Goal: Book appointment/travel/reservation

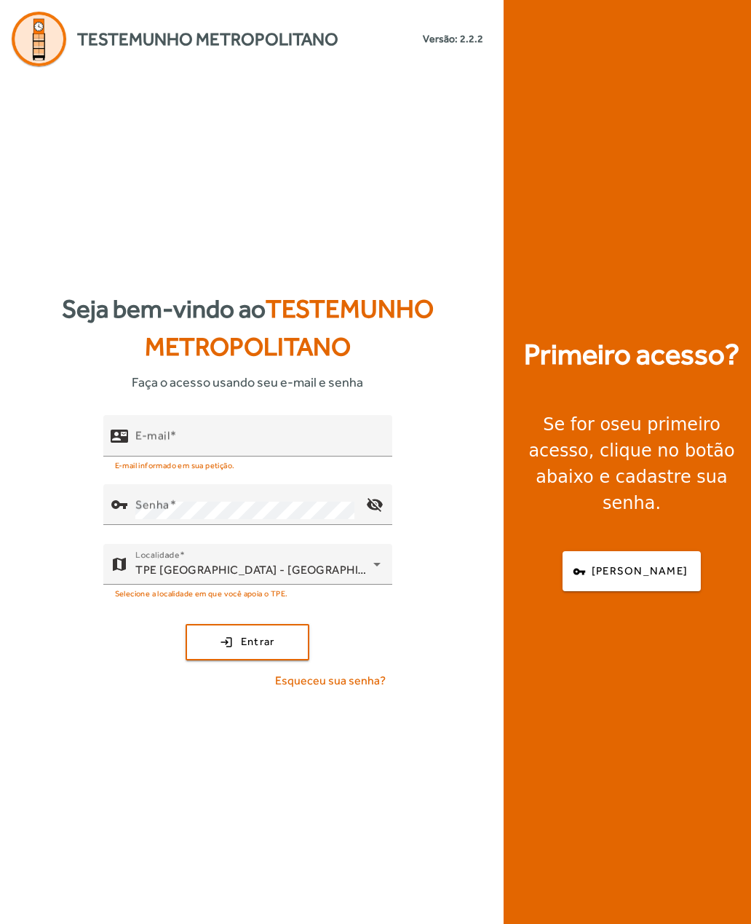
click at [147, 442] on mat-label "E-mail" at bounding box center [152, 435] width 34 height 14
click at [147, 451] on input "E-mail" at bounding box center [257, 441] width 245 height 17
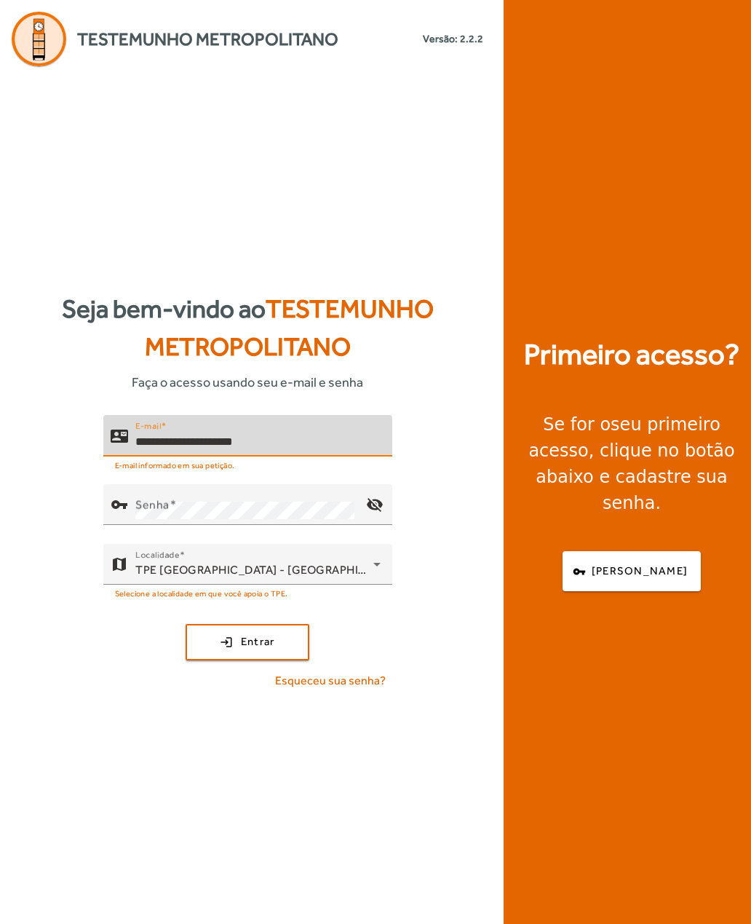
type input "**********"
click at [151, 511] on mat-label "Senha" at bounding box center [152, 504] width 34 height 14
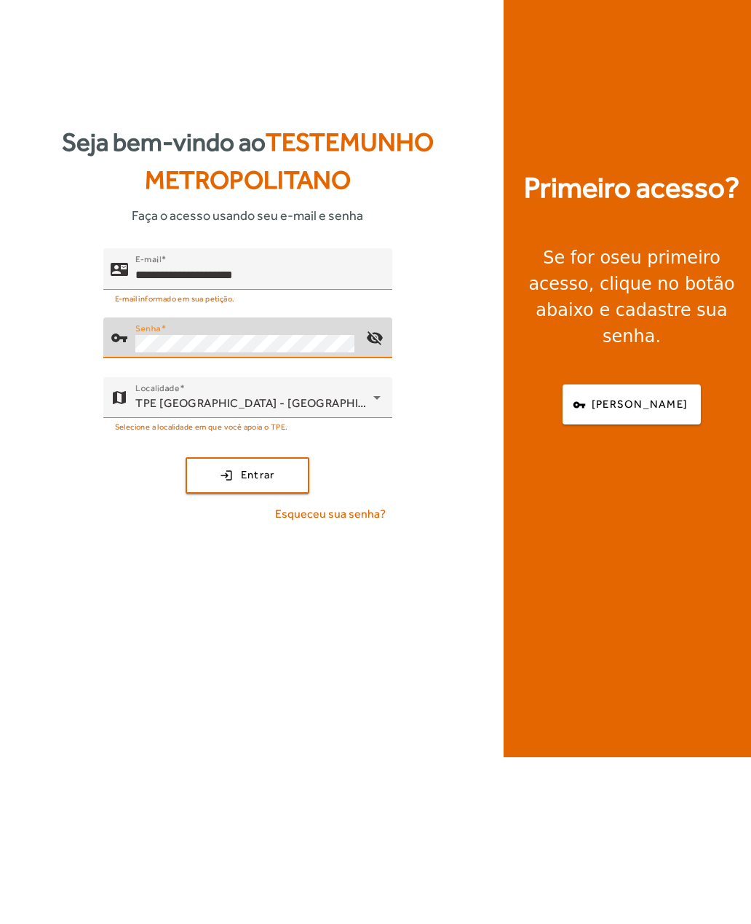
click at [213, 625] on span "submit" at bounding box center [247, 642] width 121 height 35
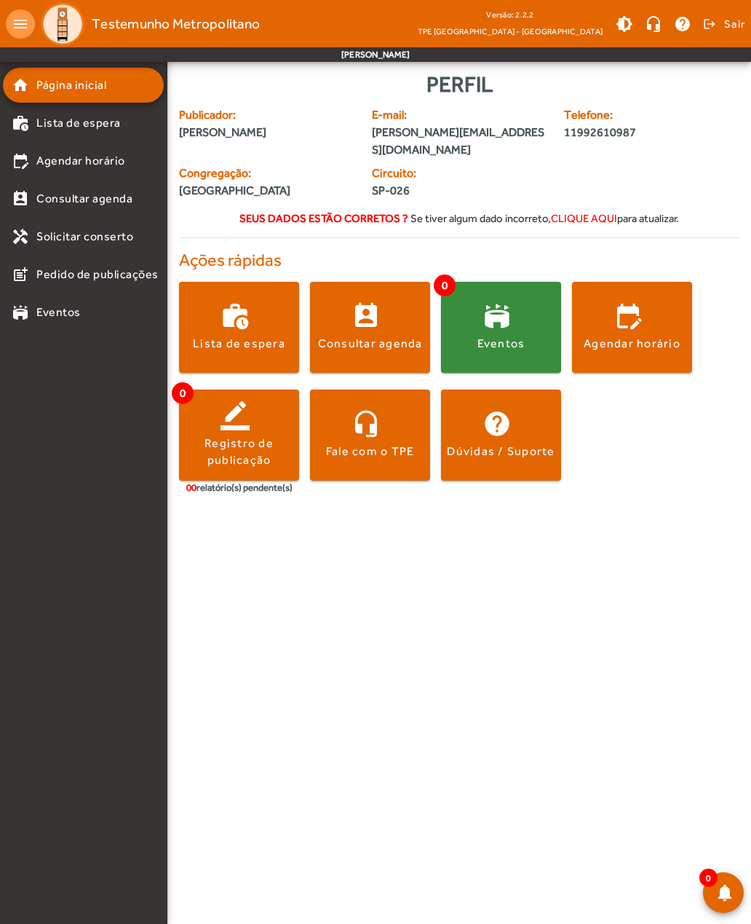
click at [571, 212] on span "clique aqui" at bounding box center [584, 218] width 66 height 12
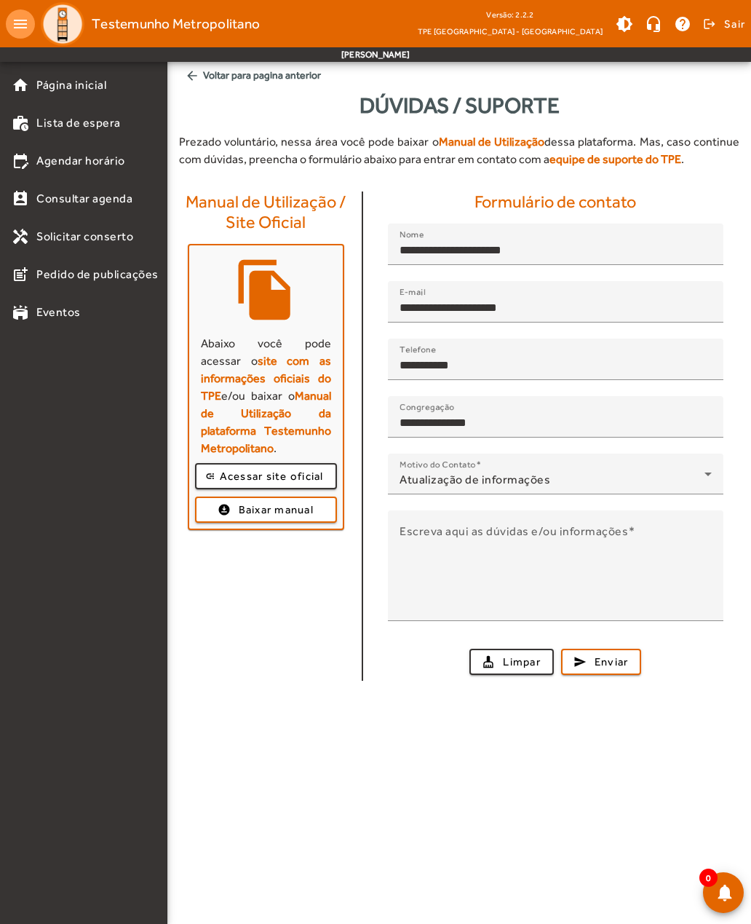
click at [194, 82] on mat-icon "arrow_back" at bounding box center [192, 75] width 15 height 15
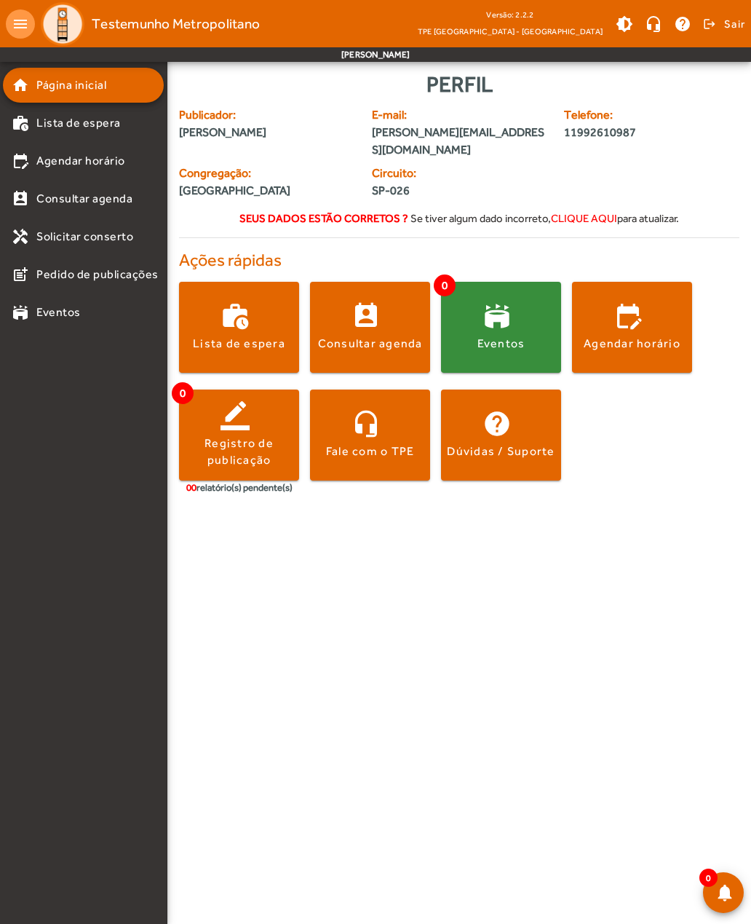
click at [601, 336] on div "Agendar horário" at bounding box center [632, 344] width 97 height 16
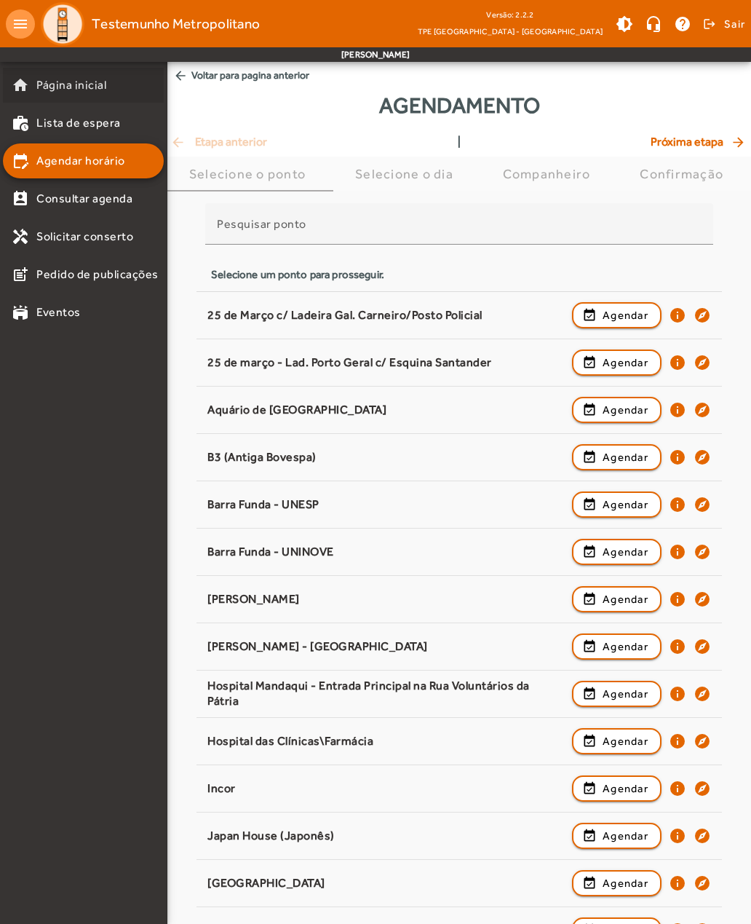
click at [44, 90] on span "Página inicial" at bounding box center [71, 84] width 70 height 17
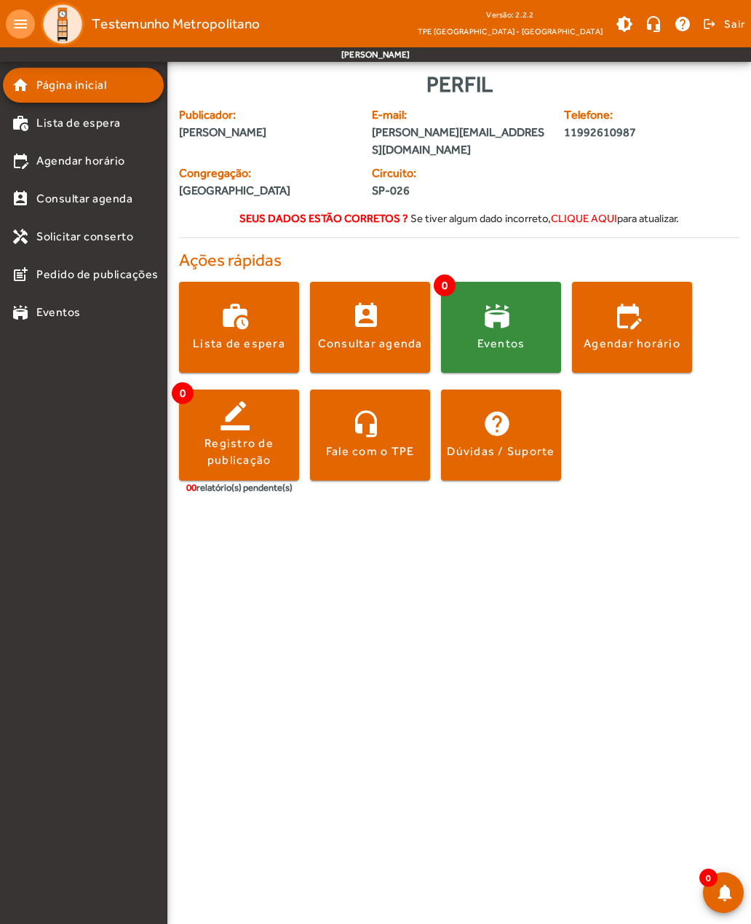
click at [360, 314] on span at bounding box center [370, 326] width 120 height 35
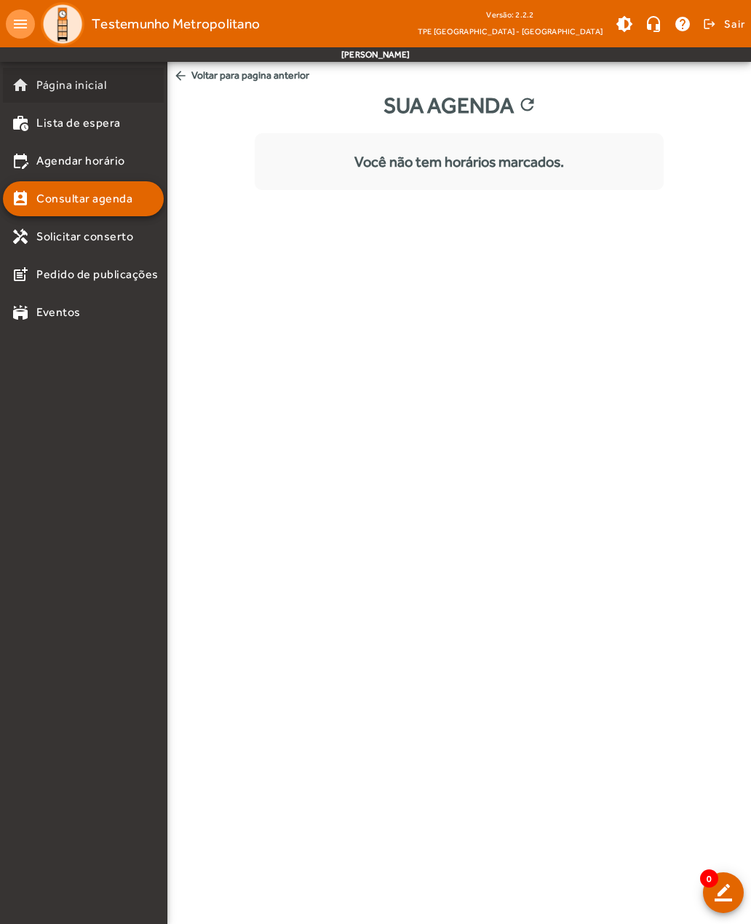
click at [49, 94] on mat-list-item "home Página inicial" at bounding box center [83, 85] width 161 height 35
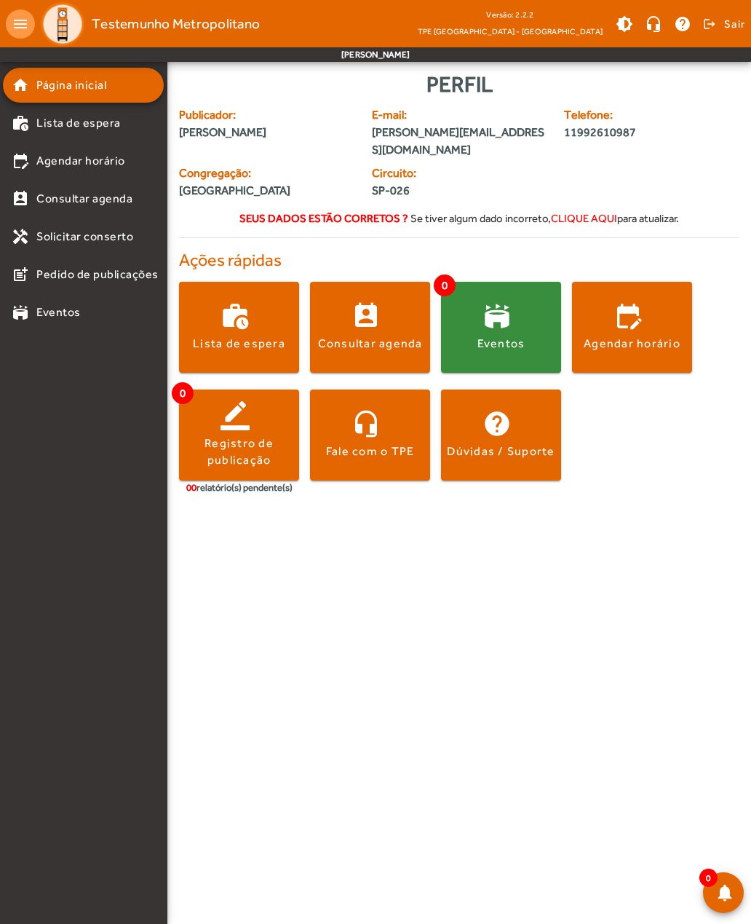
click at [614, 336] on div "Agendar horário" at bounding box center [632, 344] width 97 height 16
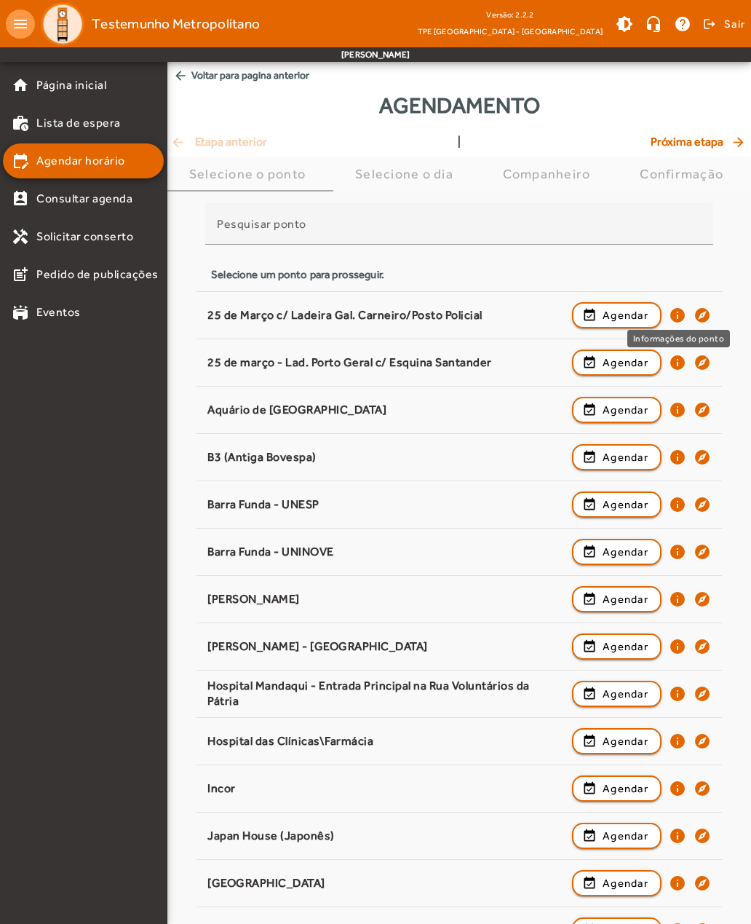
click at [671, 312] on mat-icon "info" at bounding box center [677, 314] width 17 height 17
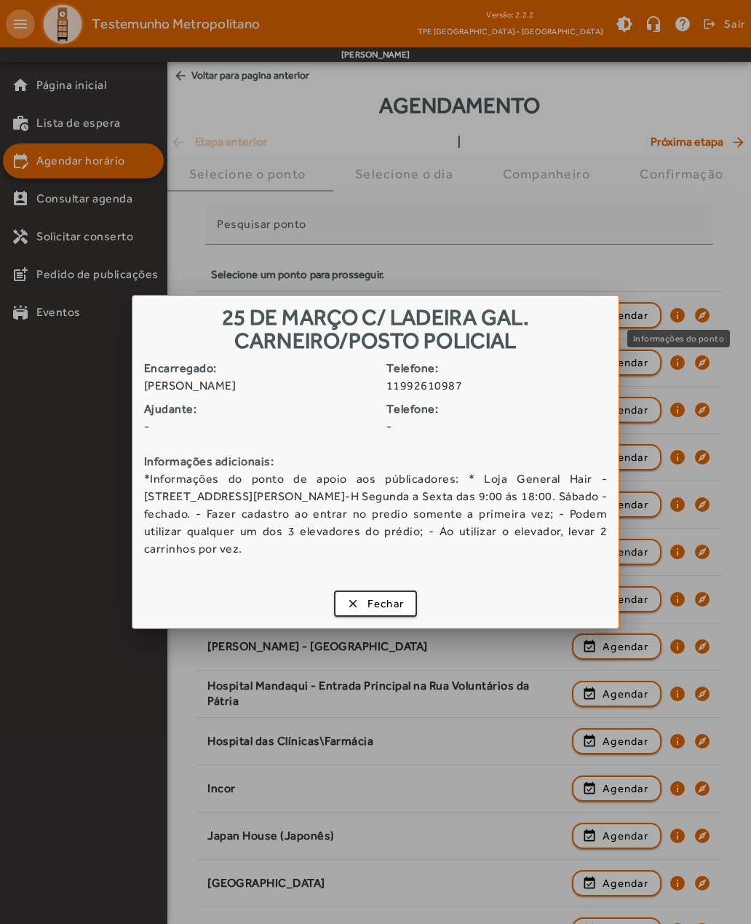
click at [346, 604] on span "button" at bounding box center [376, 603] width 81 height 35
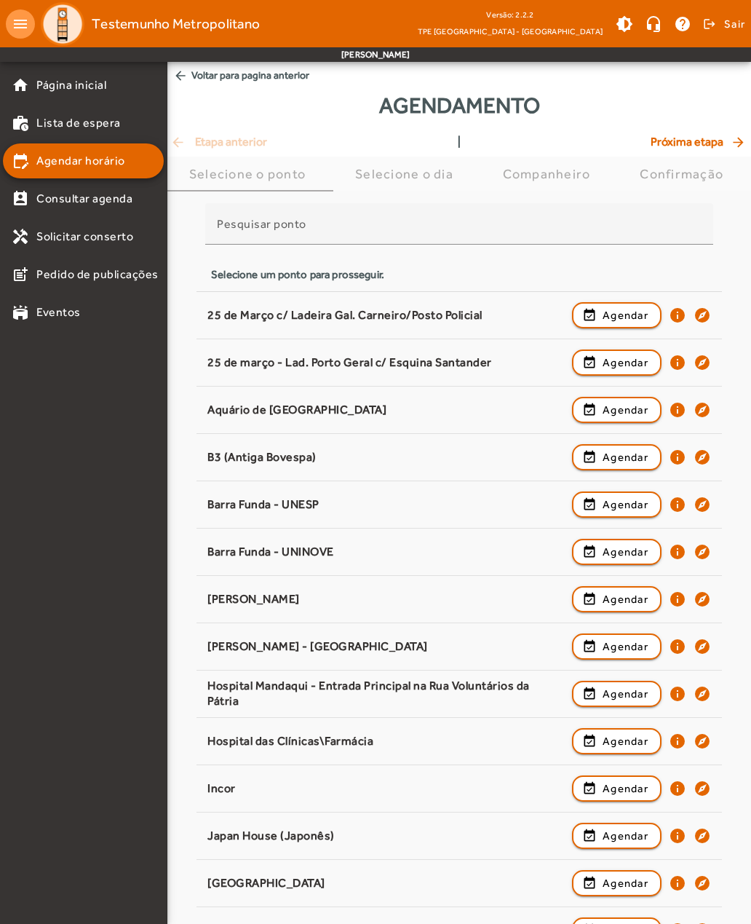
click at [601, 312] on span "button" at bounding box center [617, 315] width 87 height 35
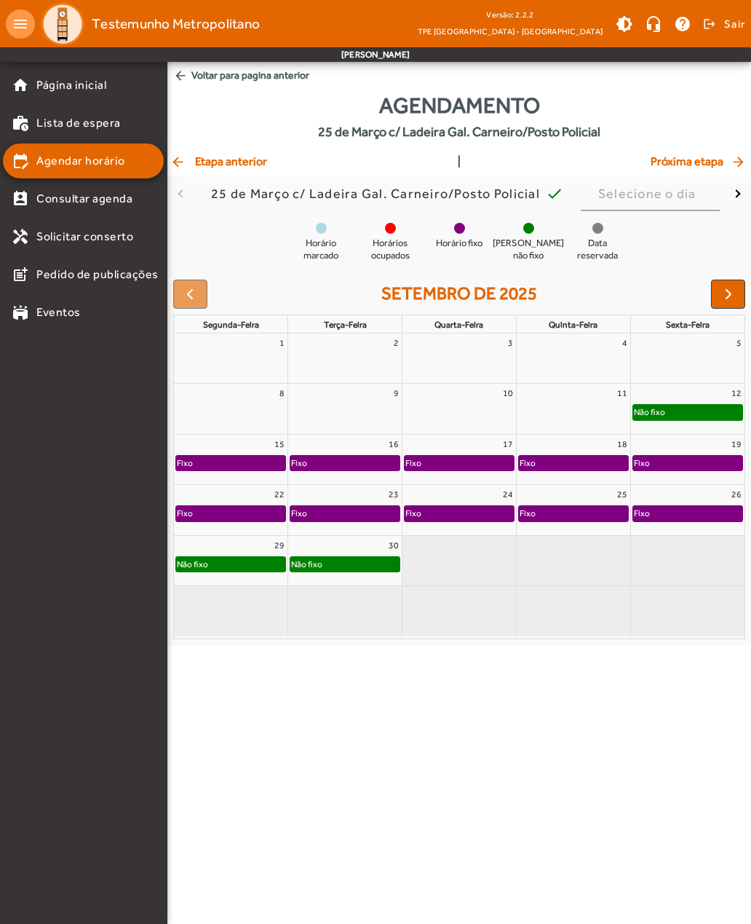
click at [714, 288] on button "button" at bounding box center [728, 294] width 34 height 29
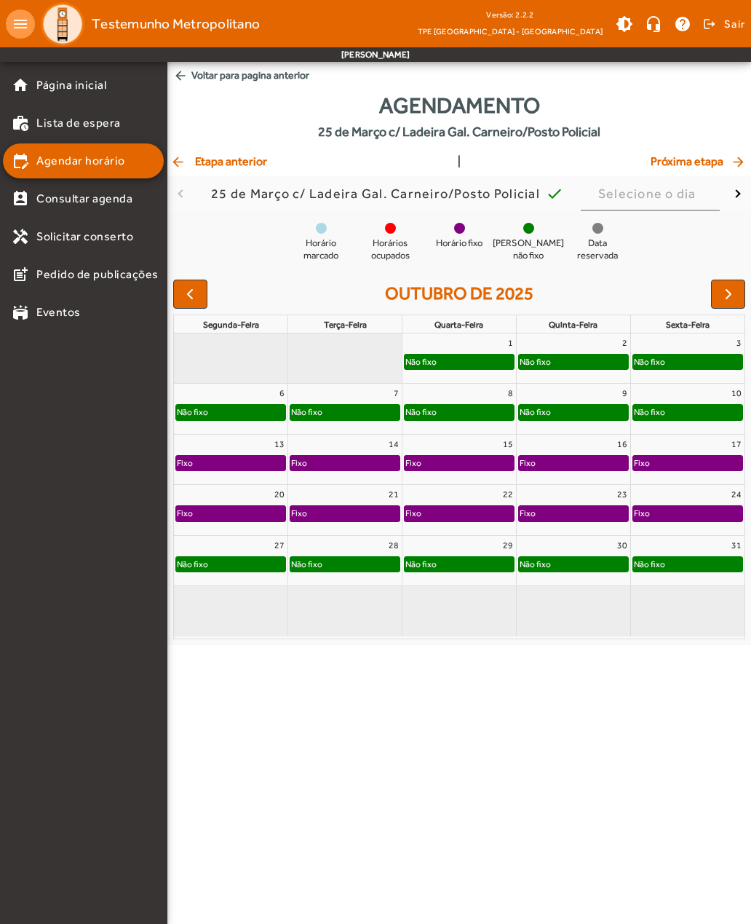
click at [725, 283] on button "button" at bounding box center [728, 294] width 34 height 29
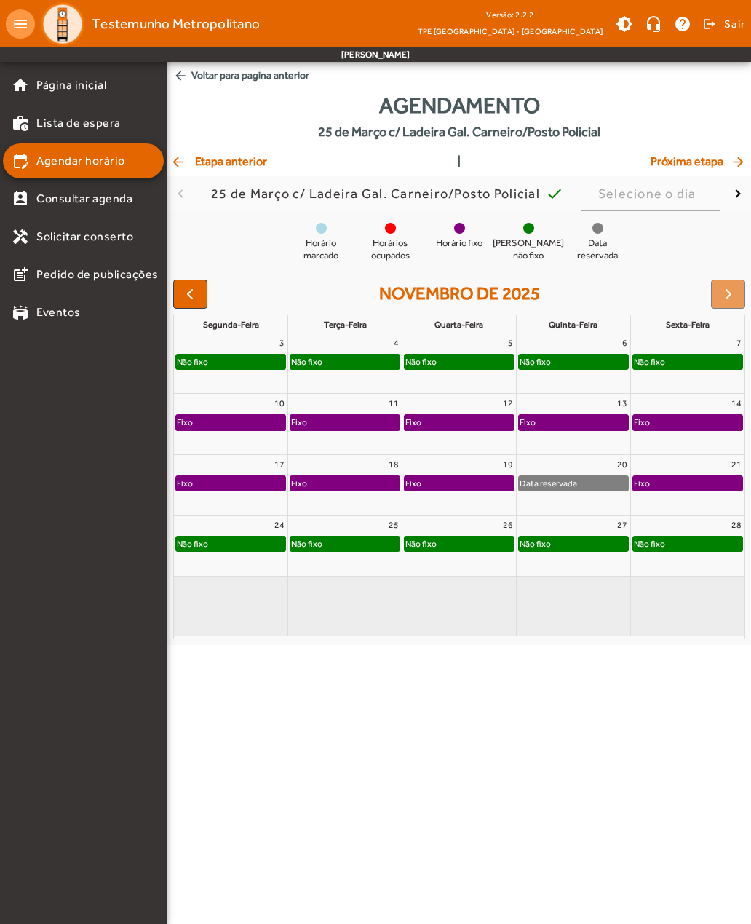
click at [722, 293] on div at bounding box center [728, 294] width 34 height 29
click at [718, 297] on div at bounding box center [728, 294] width 34 height 29
click at [721, 295] on div at bounding box center [728, 294] width 34 height 29
click at [194, 288] on span "button" at bounding box center [189, 293] width 17 height 17
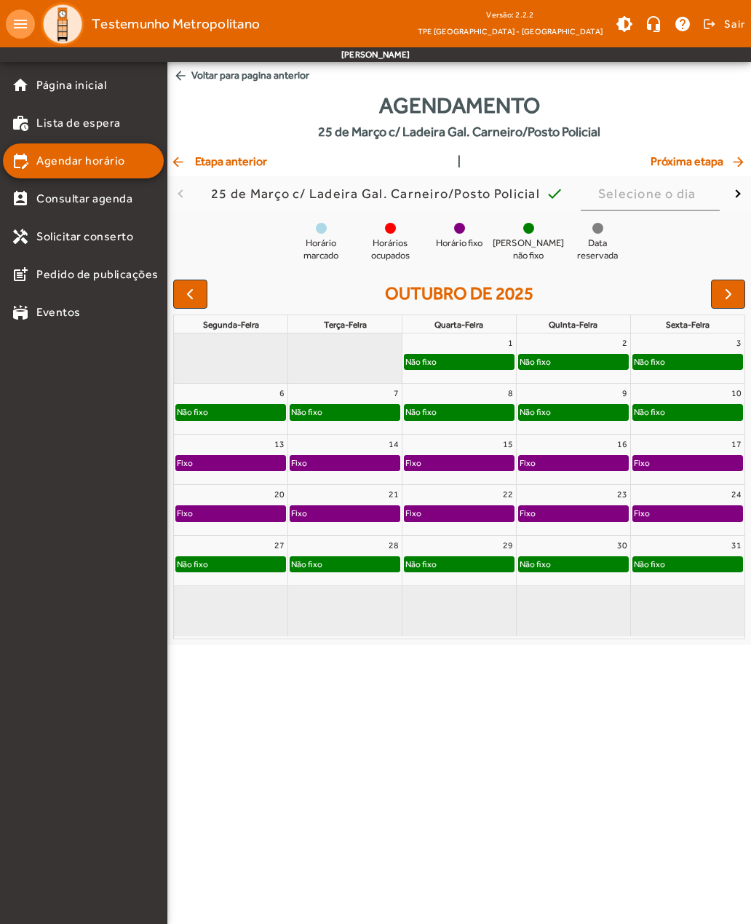
click at [194, 282] on button "button" at bounding box center [190, 294] width 34 height 29
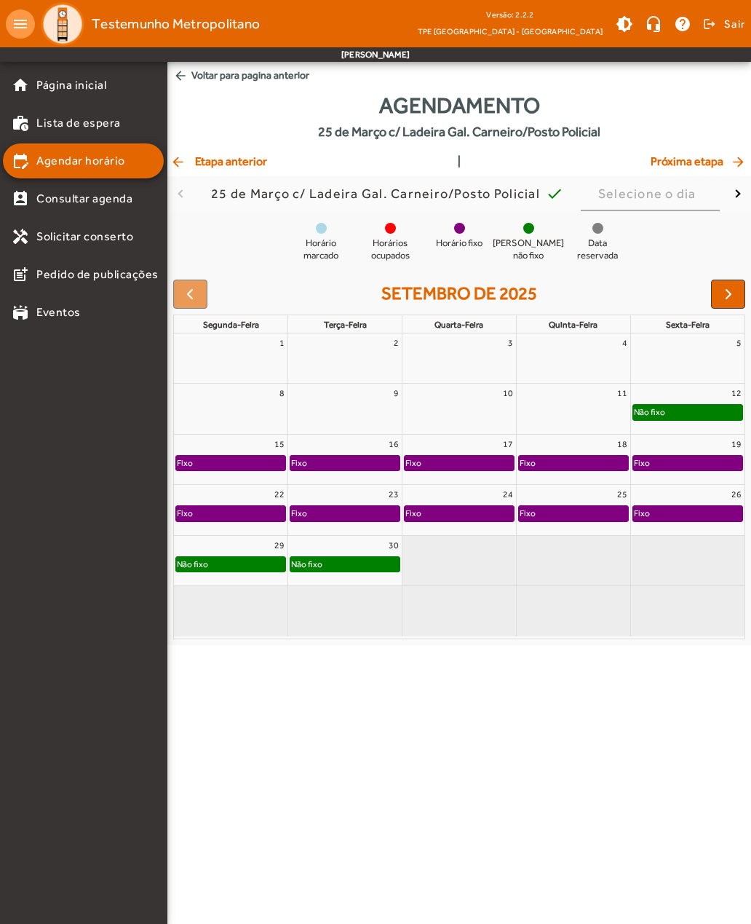
click at [194, 296] on div at bounding box center [190, 294] width 34 height 29
click at [223, 76] on span "arrow_back Voltar para pagina anterior" at bounding box center [459, 75] width 584 height 27
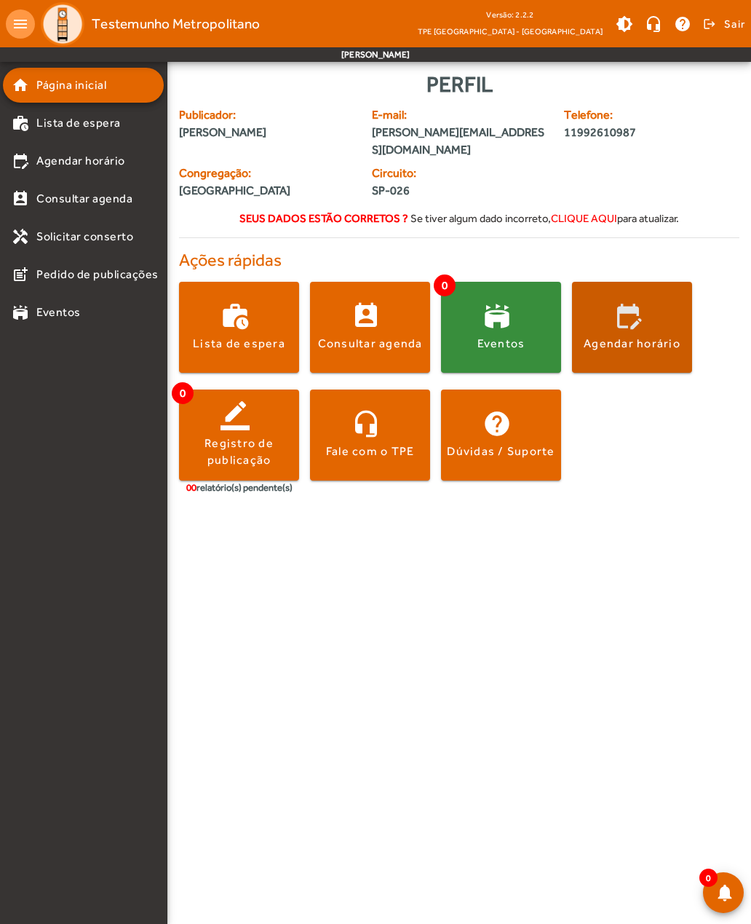
click at [652, 336] on div "Agendar horário" at bounding box center [632, 344] width 97 height 16
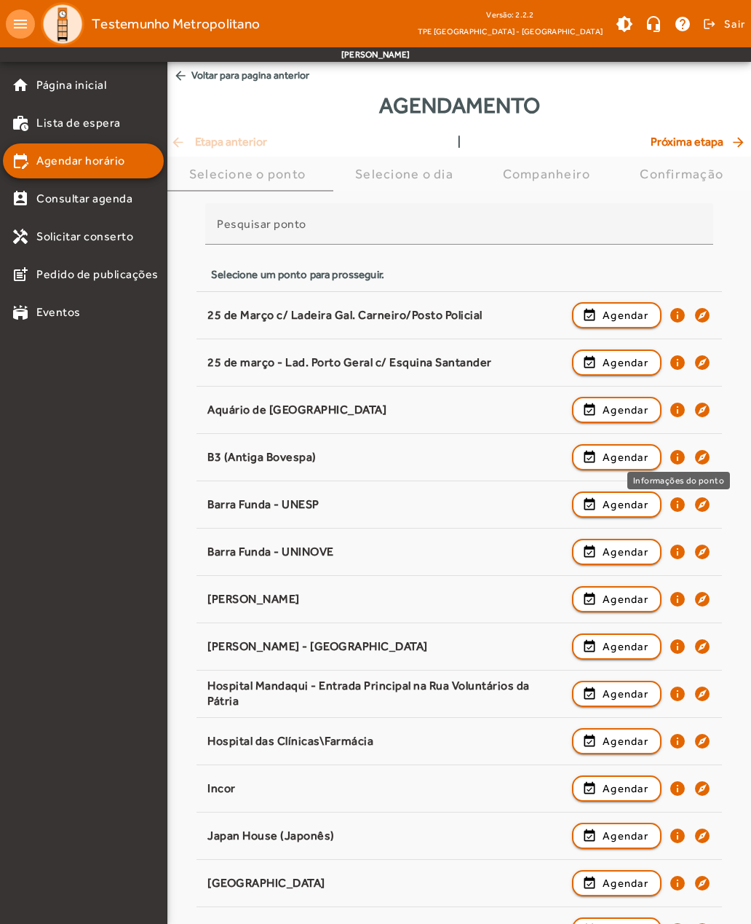
click at [679, 457] on mat-icon "info" at bounding box center [677, 456] width 17 height 17
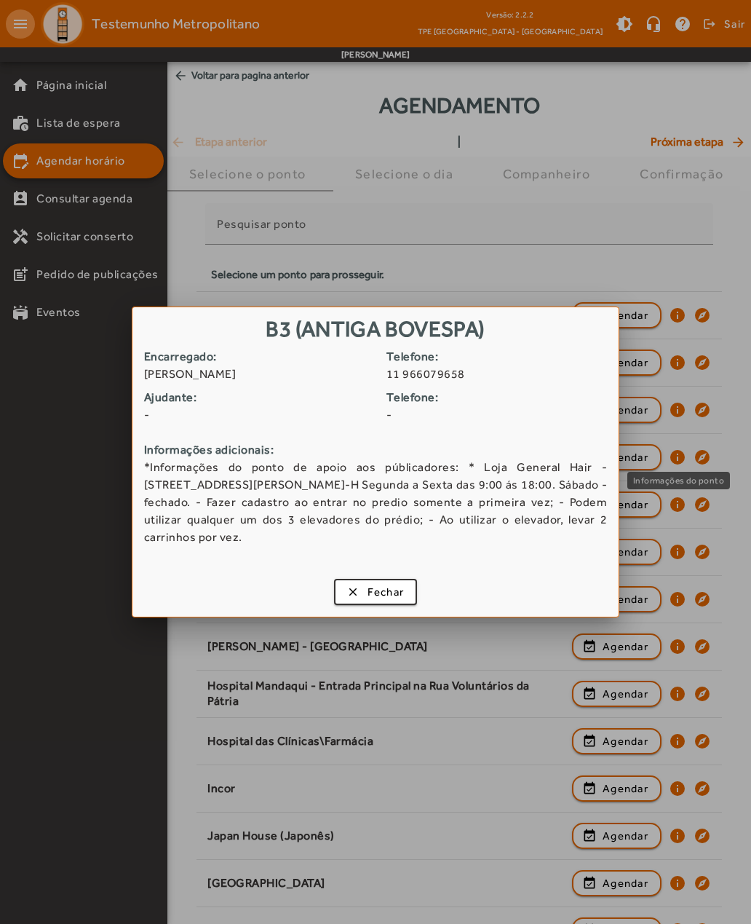
click at [383, 593] on span "Fechar" at bounding box center [386, 592] width 37 height 17
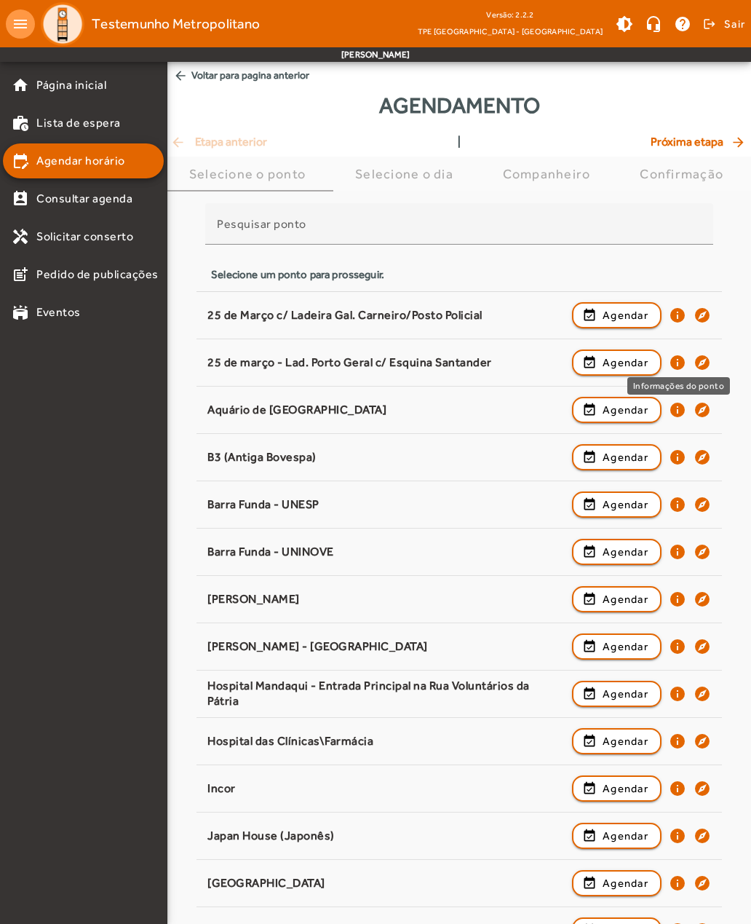
click at [678, 360] on mat-icon "info" at bounding box center [677, 362] width 17 height 17
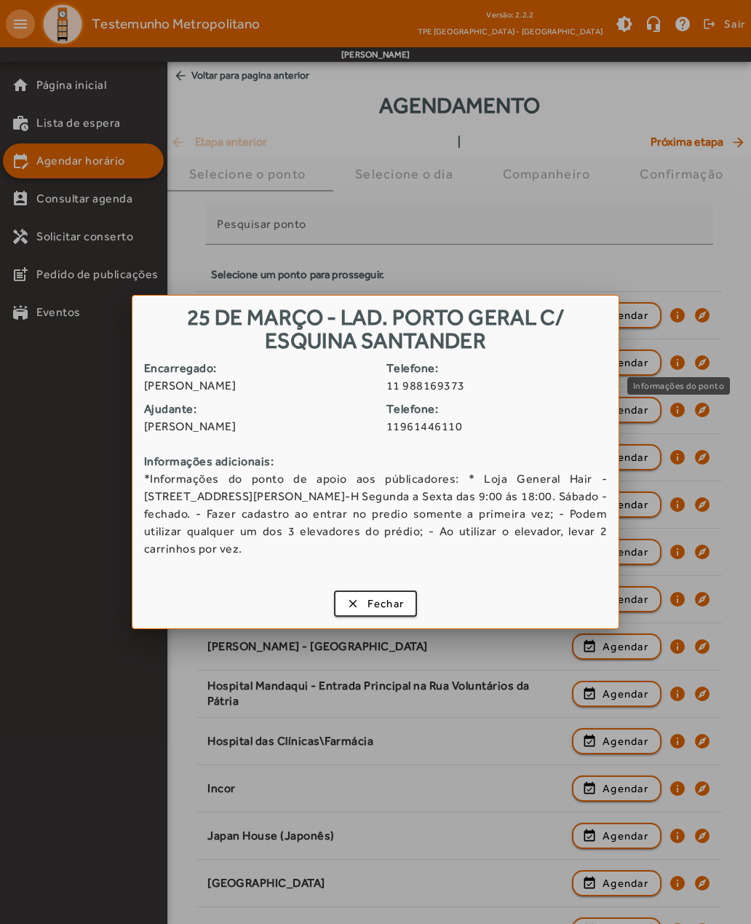
click at [378, 601] on span "Fechar" at bounding box center [386, 603] width 37 height 17
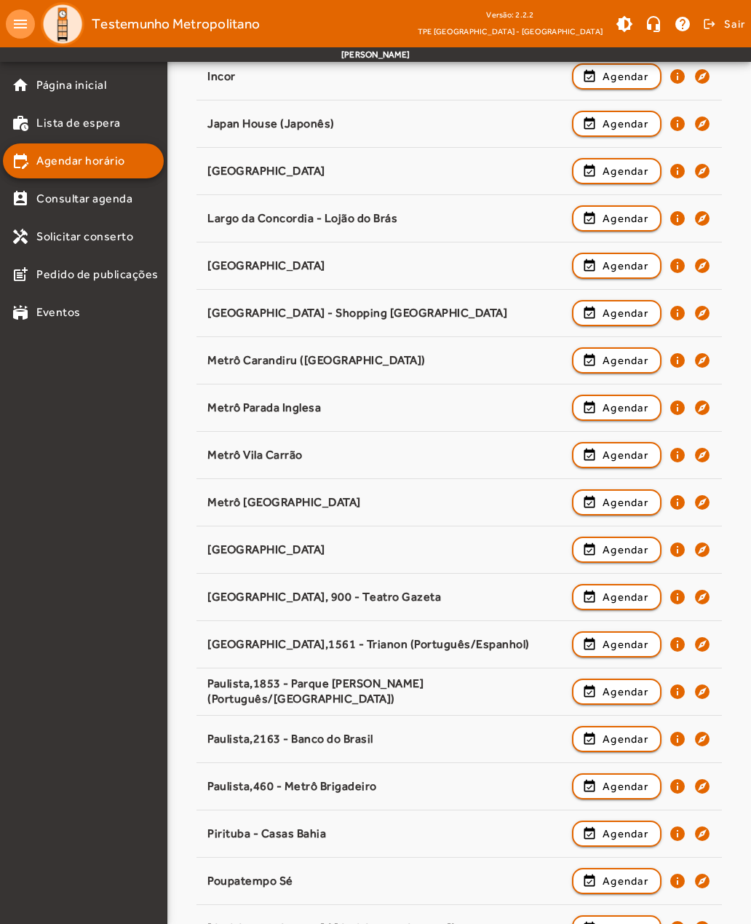
scroll to position [713, 0]
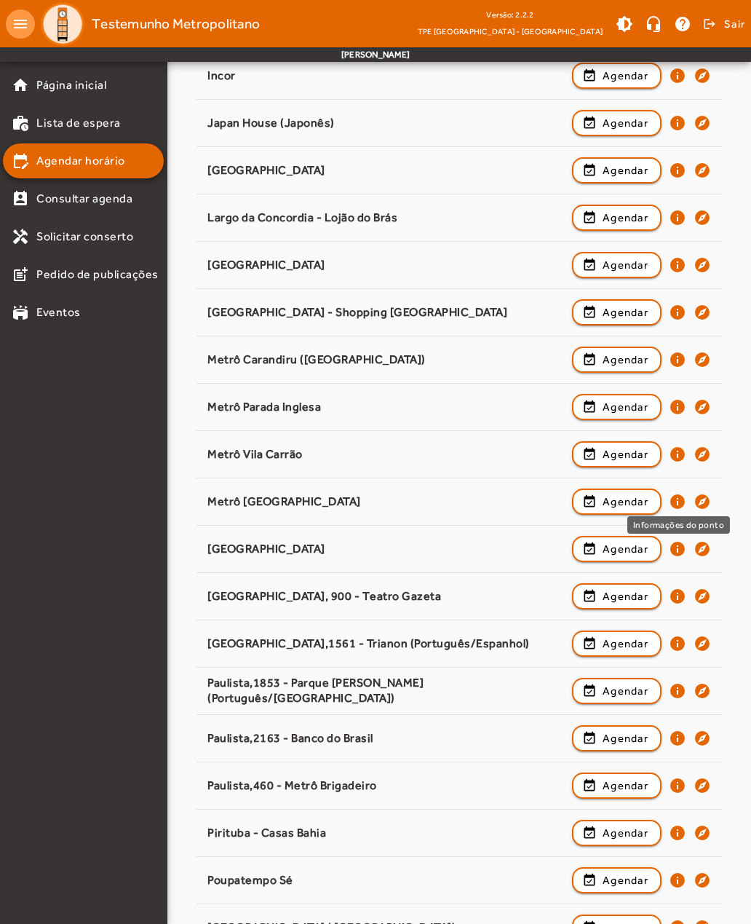
click at [677, 504] on mat-icon "info" at bounding box center [677, 501] width 17 height 17
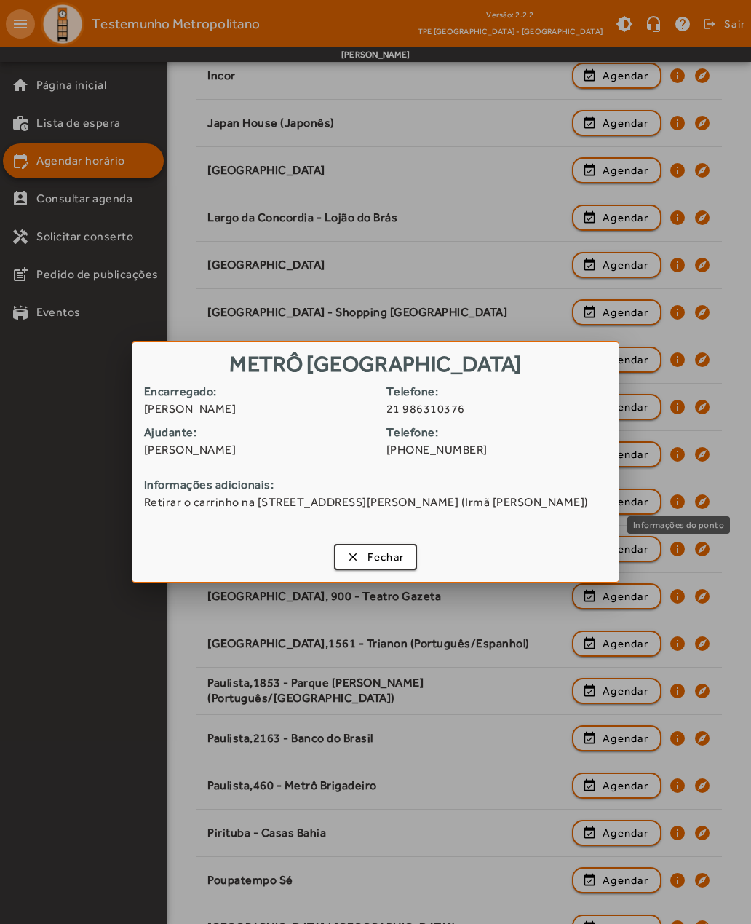
click at [376, 565] on span "Fechar" at bounding box center [386, 557] width 37 height 17
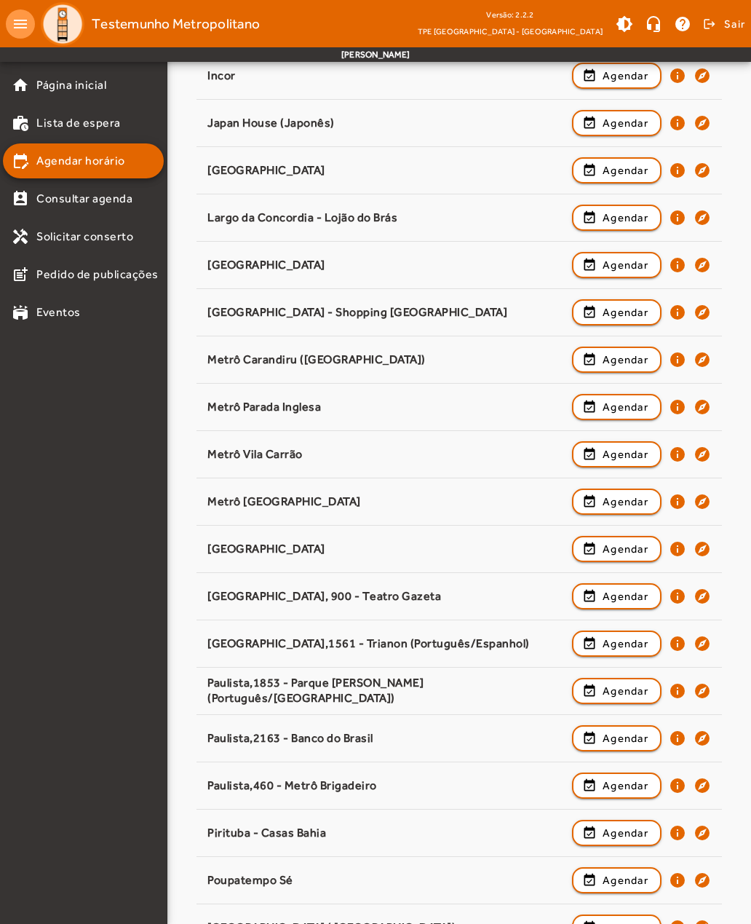
scroll to position [713, 0]
click at [681, 455] on mat-icon "info" at bounding box center [677, 453] width 17 height 17
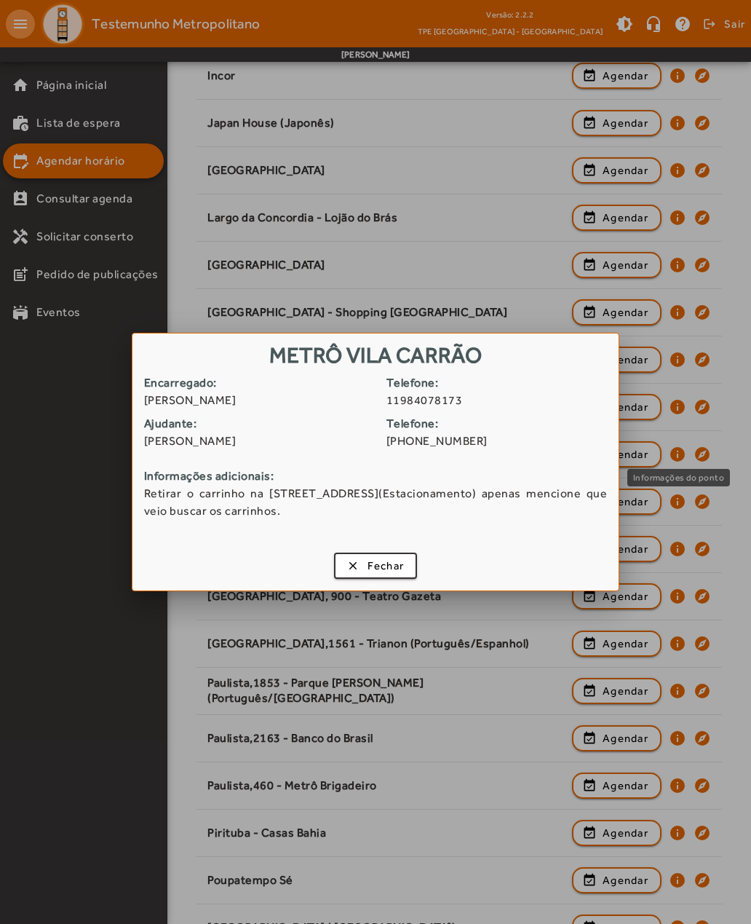
click at [384, 566] on span "Fechar" at bounding box center [386, 566] width 37 height 17
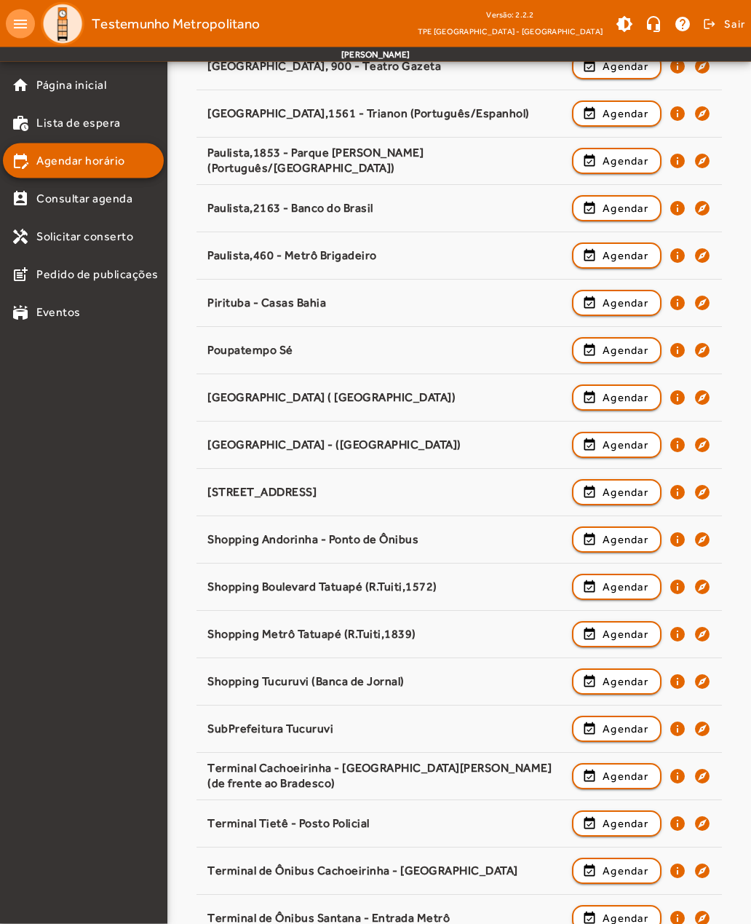
scroll to position [1243, 0]
click at [676, 586] on mat-icon "info" at bounding box center [677, 585] width 17 height 17
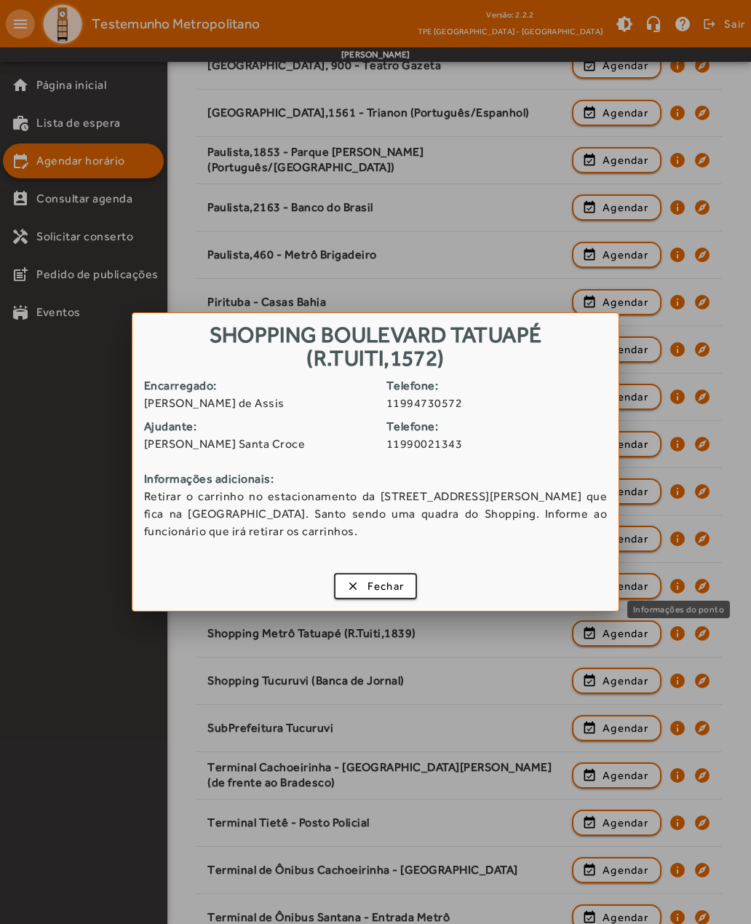
click at [384, 584] on span "Fechar" at bounding box center [386, 586] width 37 height 17
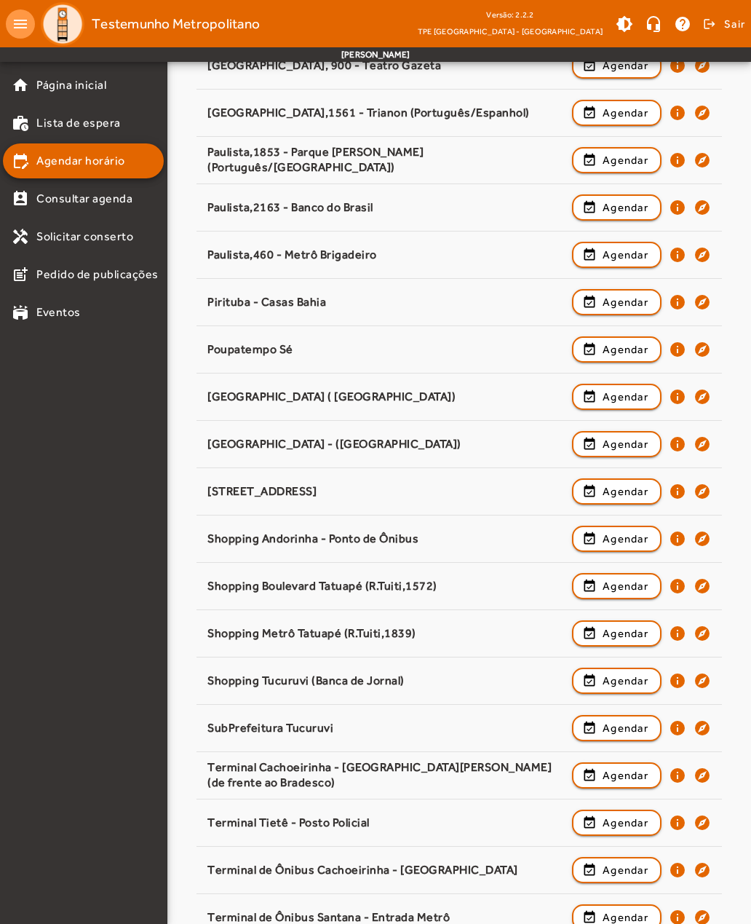
scroll to position [1243, 0]
click at [676, 630] on mat-icon "info" at bounding box center [677, 633] width 17 height 17
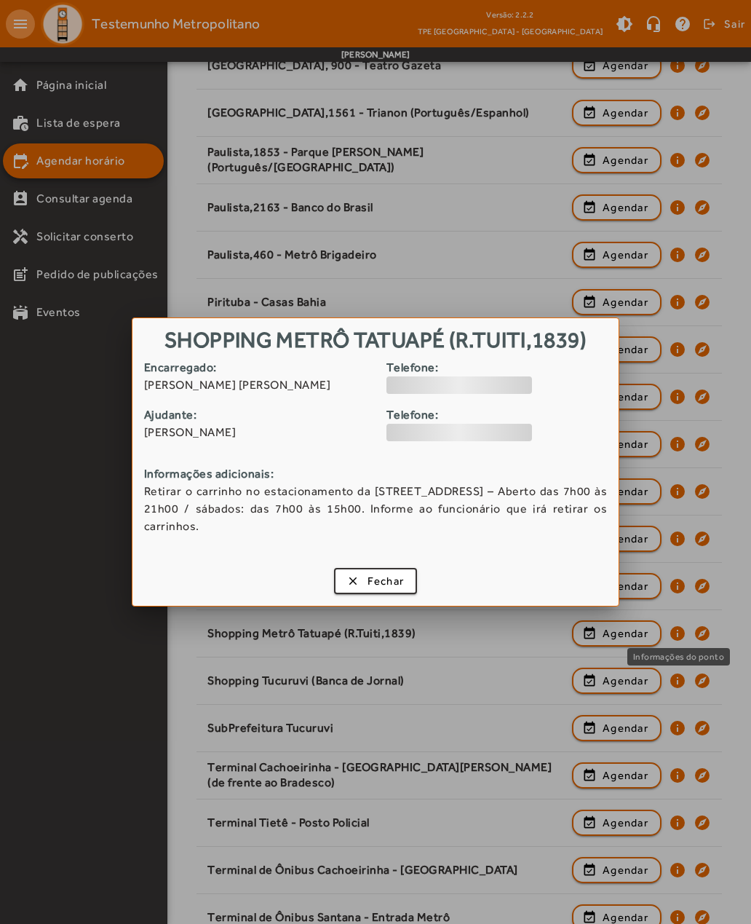
scroll to position [0, 0]
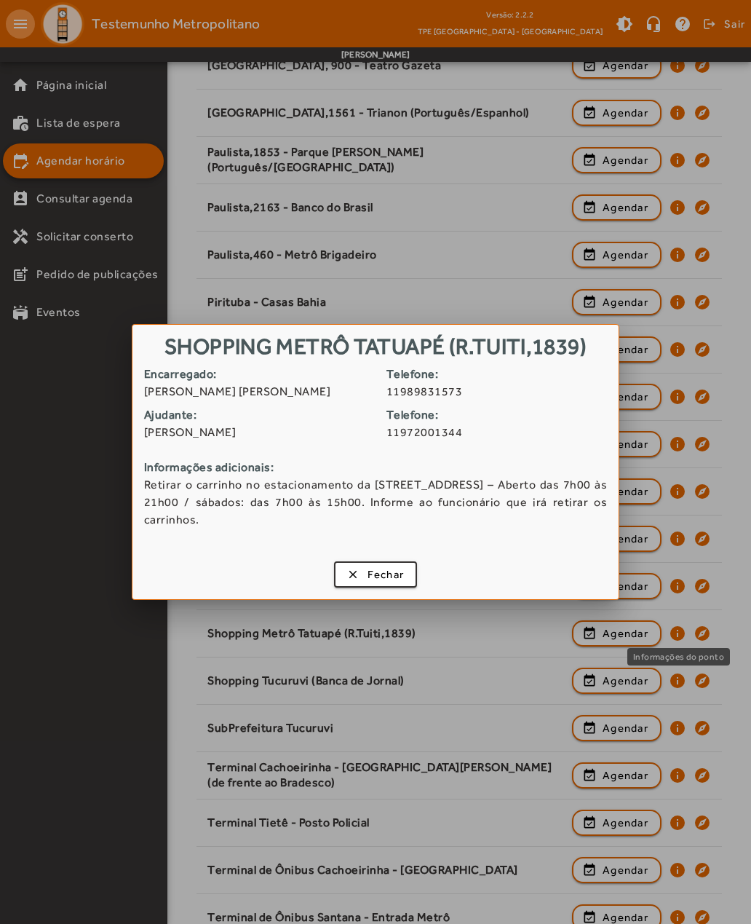
click at [396, 566] on span "Fechar" at bounding box center [386, 574] width 37 height 17
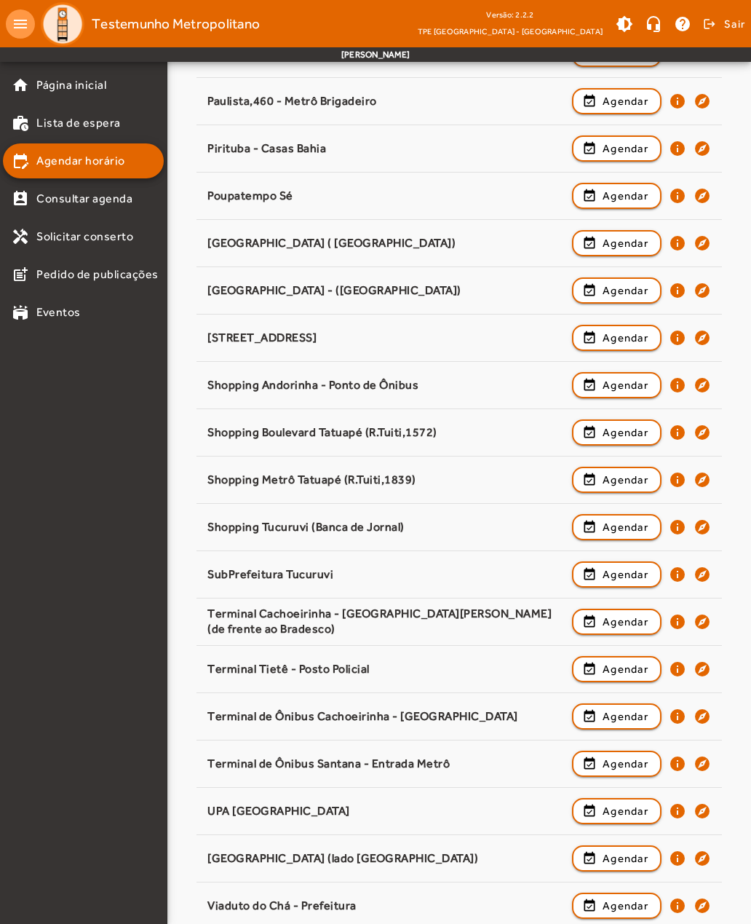
scroll to position [1450, 0]
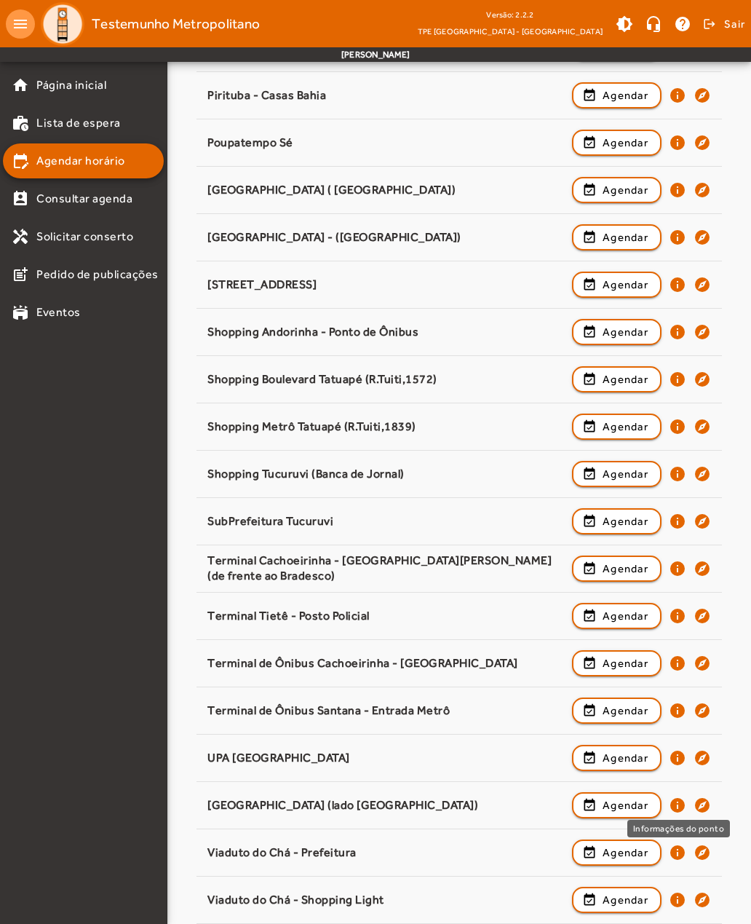
click at [677, 801] on mat-icon "info" at bounding box center [677, 804] width 17 height 17
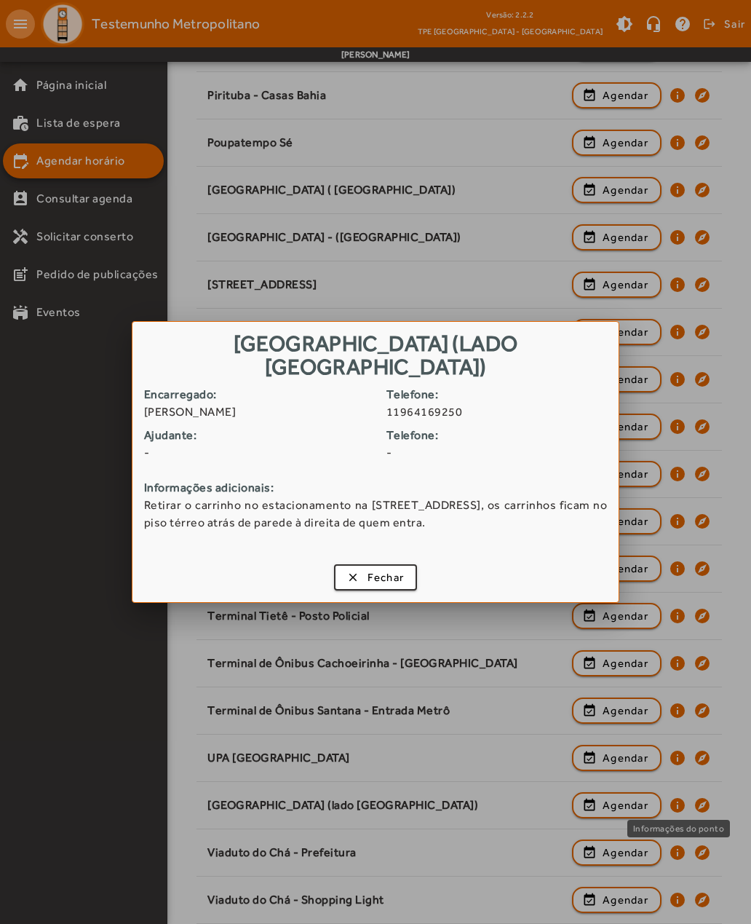
click at [392, 574] on span "Fechar" at bounding box center [386, 577] width 37 height 17
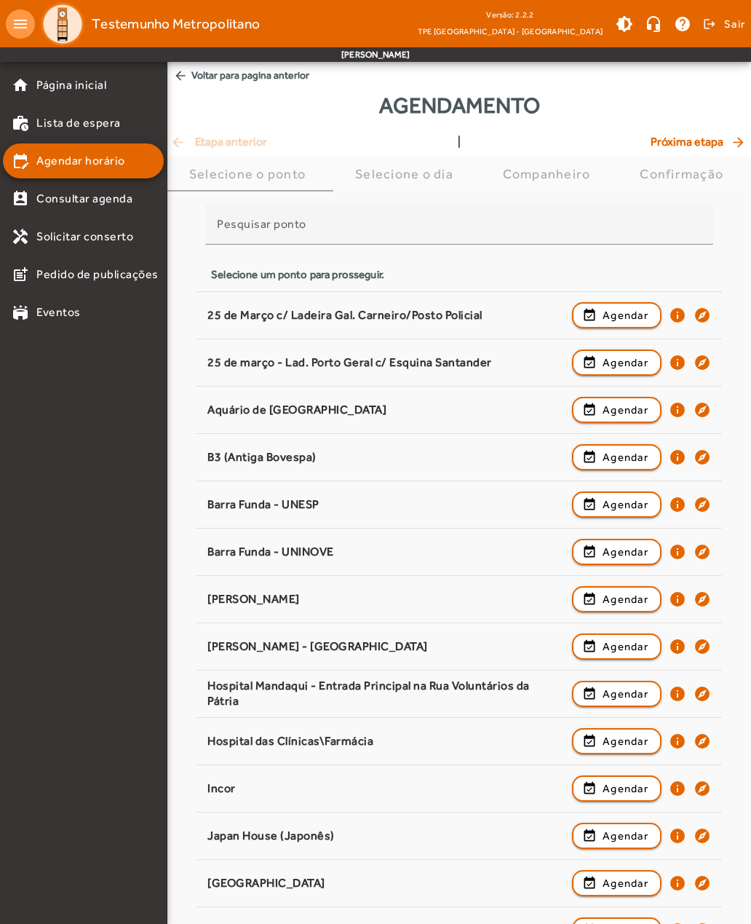
scroll to position [1450, 0]
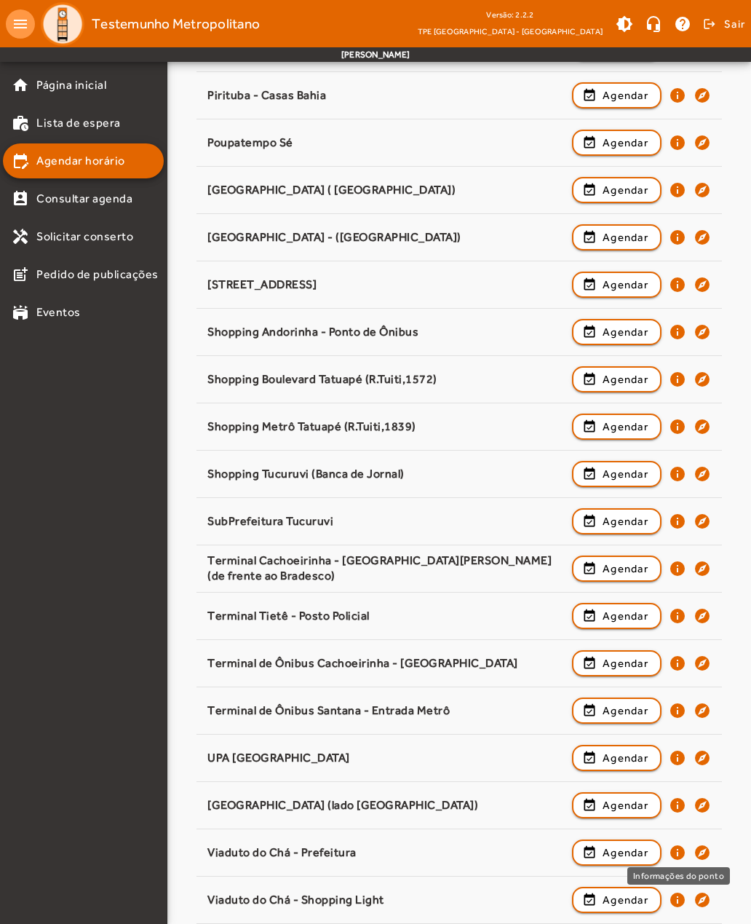
click at [678, 849] on mat-icon "info" at bounding box center [677, 852] width 17 height 17
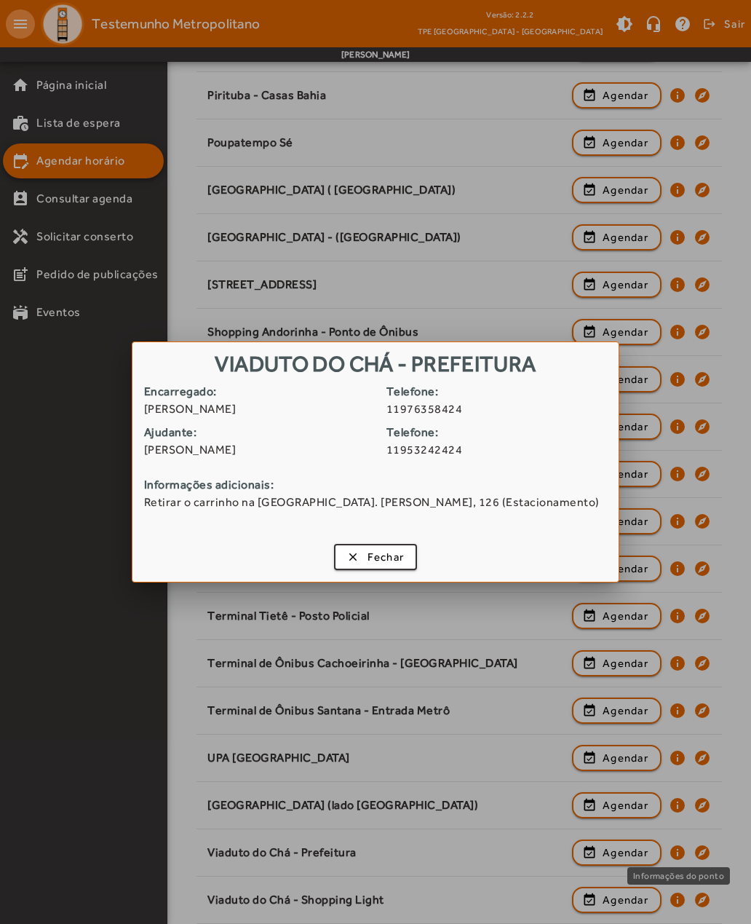
click at [387, 560] on span "Fechar" at bounding box center [386, 557] width 37 height 17
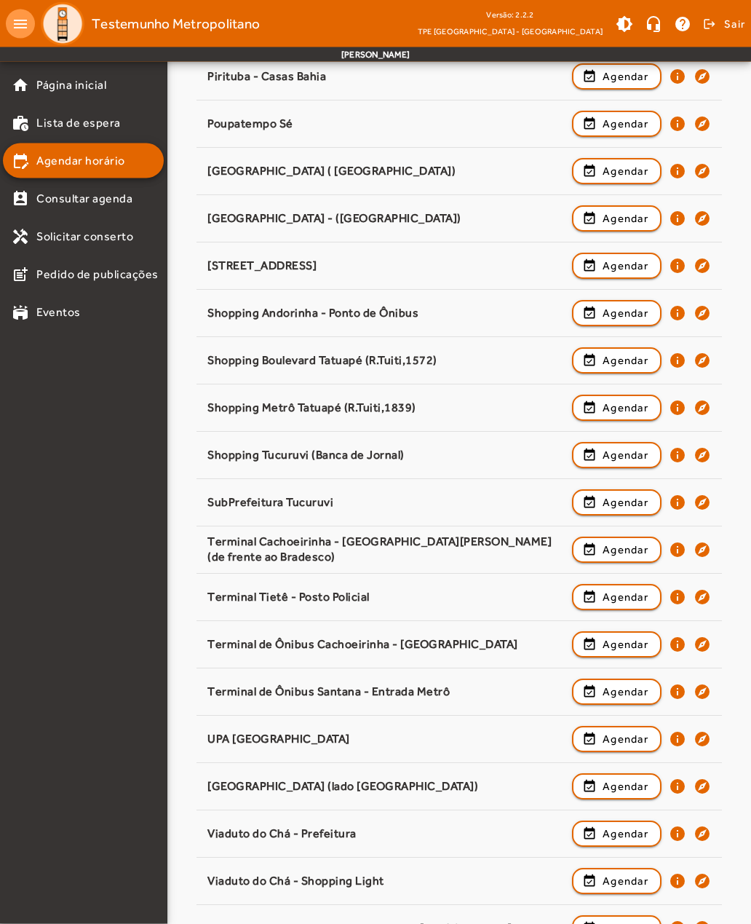
scroll to position [1497, 0]
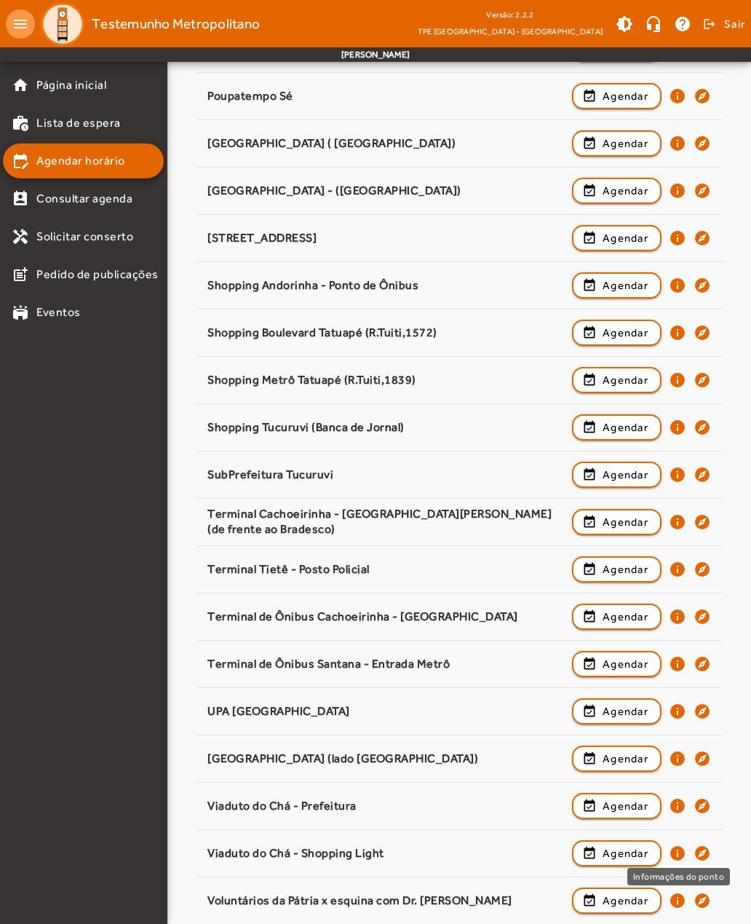
click at [678, 852] on mat-icon "info" at bounding box center [677, 852] width 17 height 17
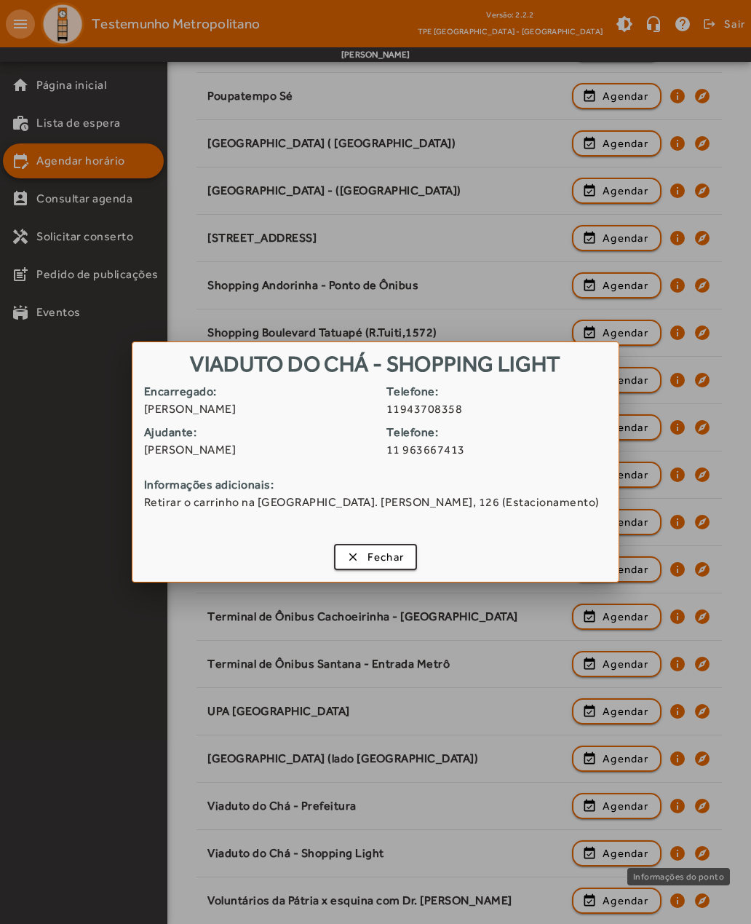
click at [387, 555] on span "Fechar" at bounding box center [386, 557] width 37 height 17
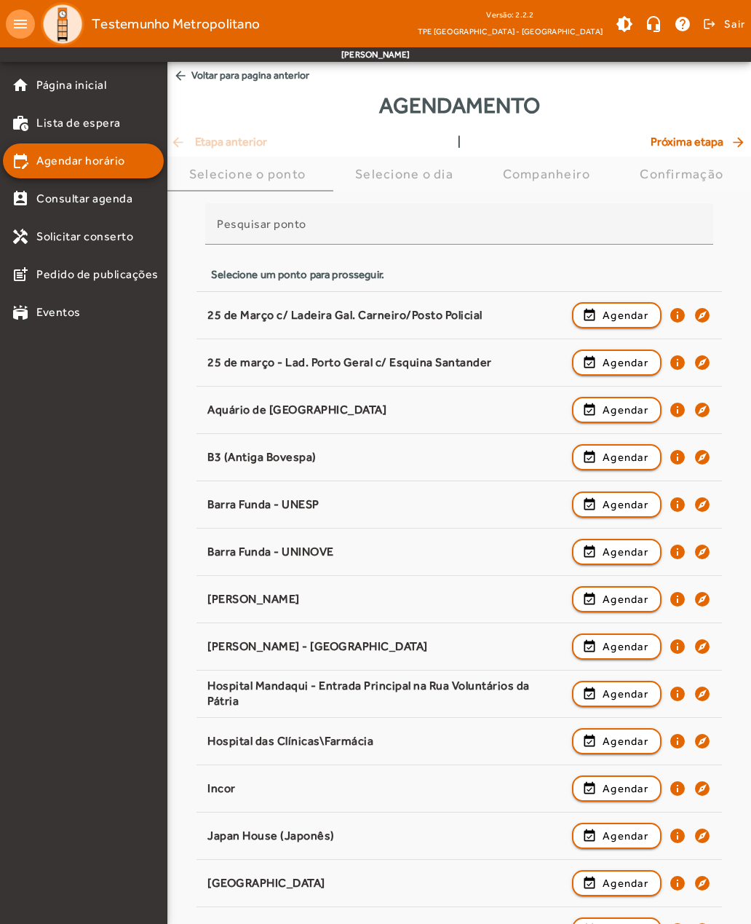
scroll to position [1497, 0]
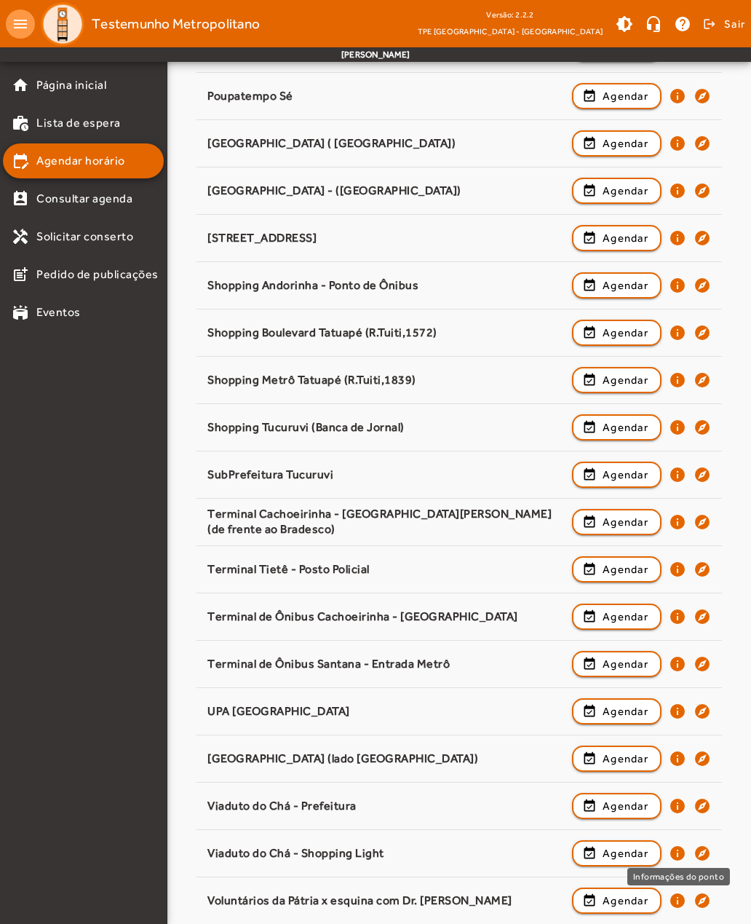
click at [678, 897] on mat-icon "info" at bounding box center [677, 900] width 17 height 17
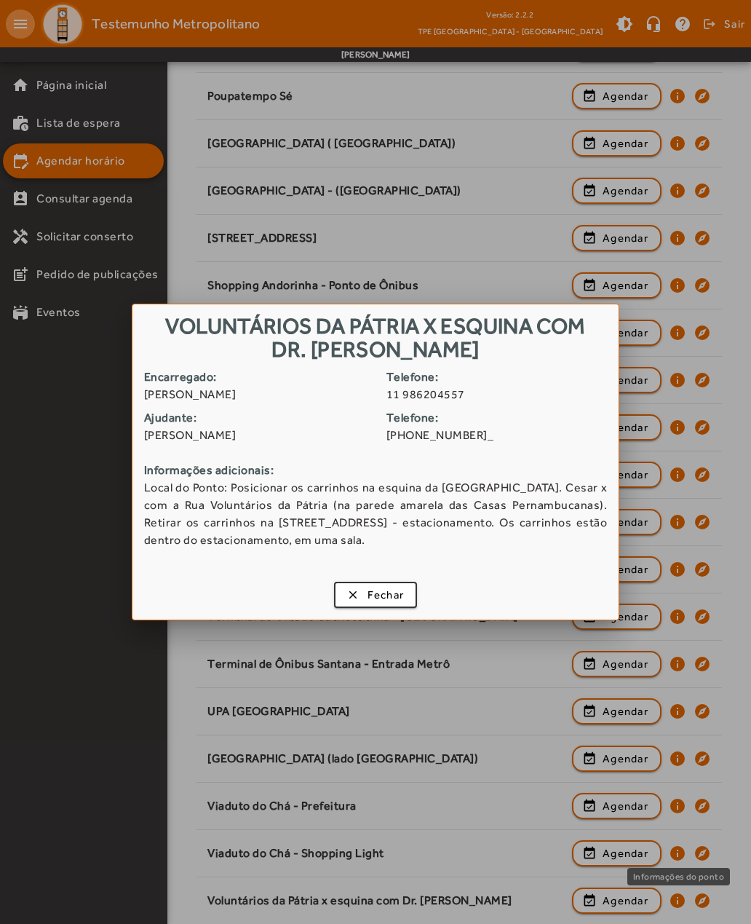
click at [394, 589] on span "Fechar" at bounding box center [386, 595] width 37 height 17
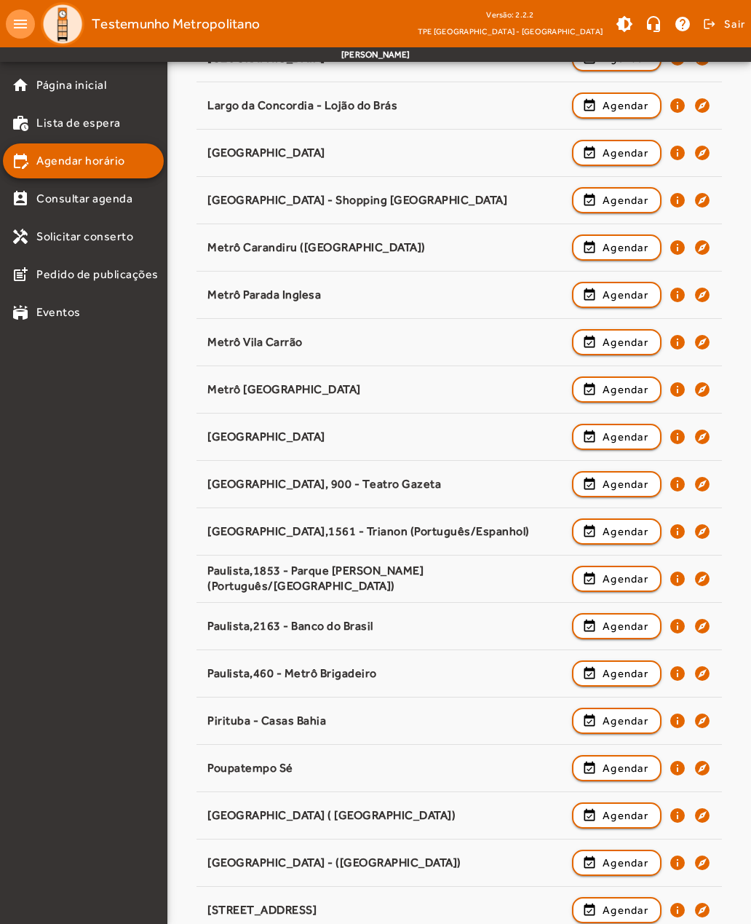
scroll to position [824, 0]
click at [630, 382] on span "Agendar" at bounding box center [626, 389] width 46 height 17
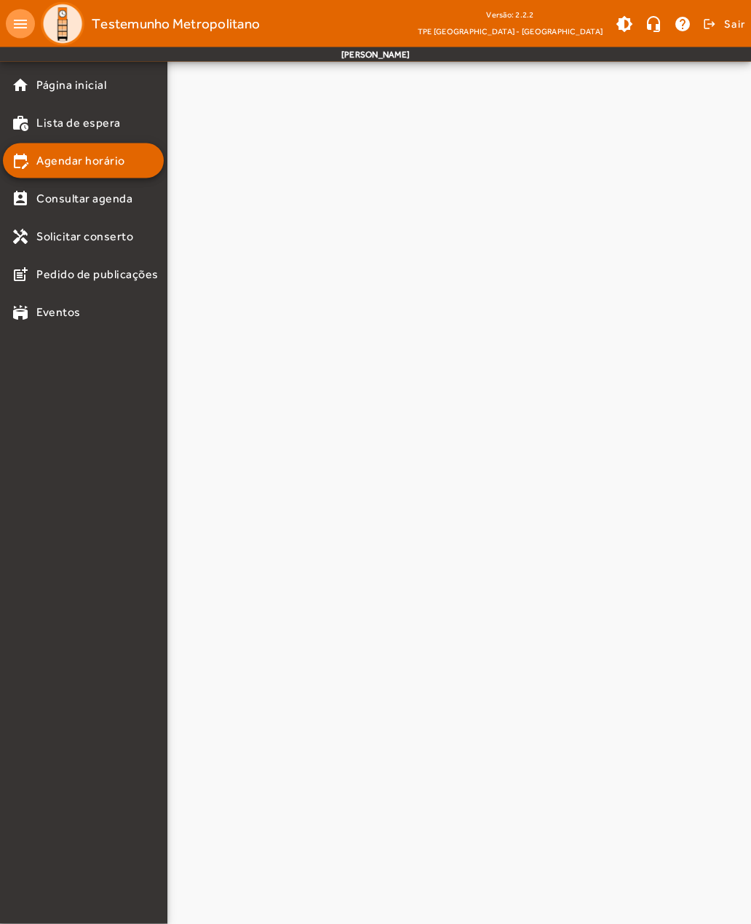
scroll to position [0, 0]
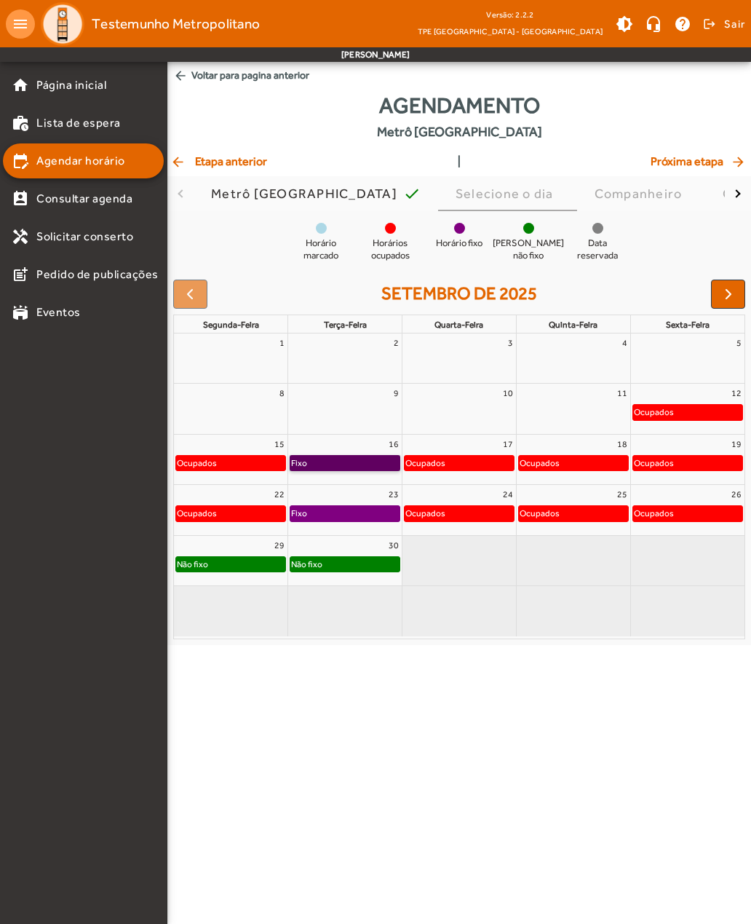
click at [329, 467] on link "Fixo" at bounding box center [345, 463] width 111 height 16
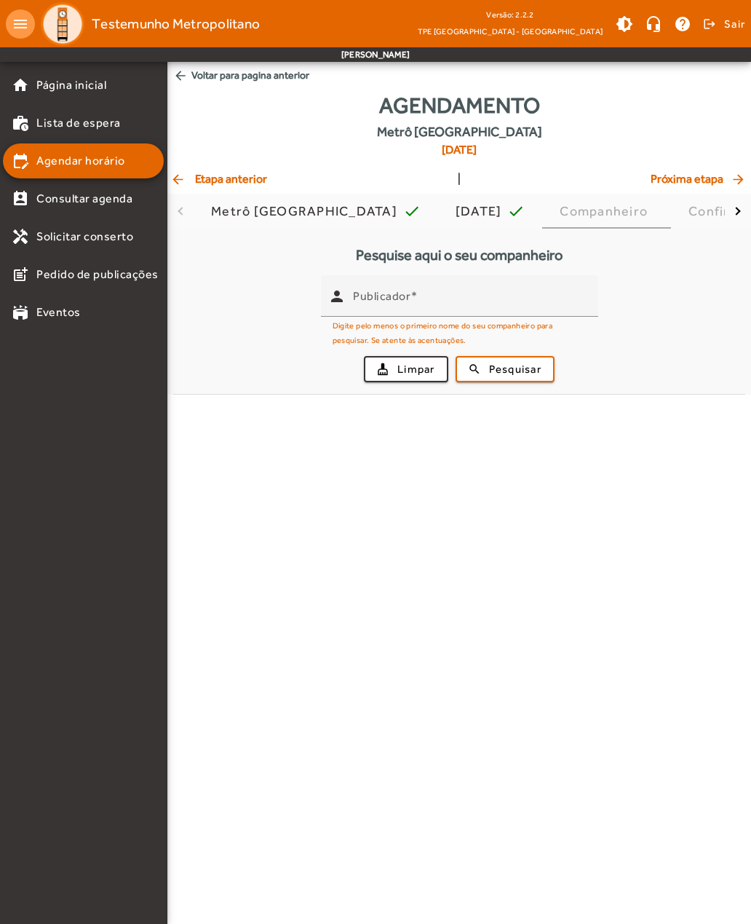
click at [241, 83] on span "arrow_back Voltar para pagina anterior" at bounding box center [459, 75] width 584 height 27
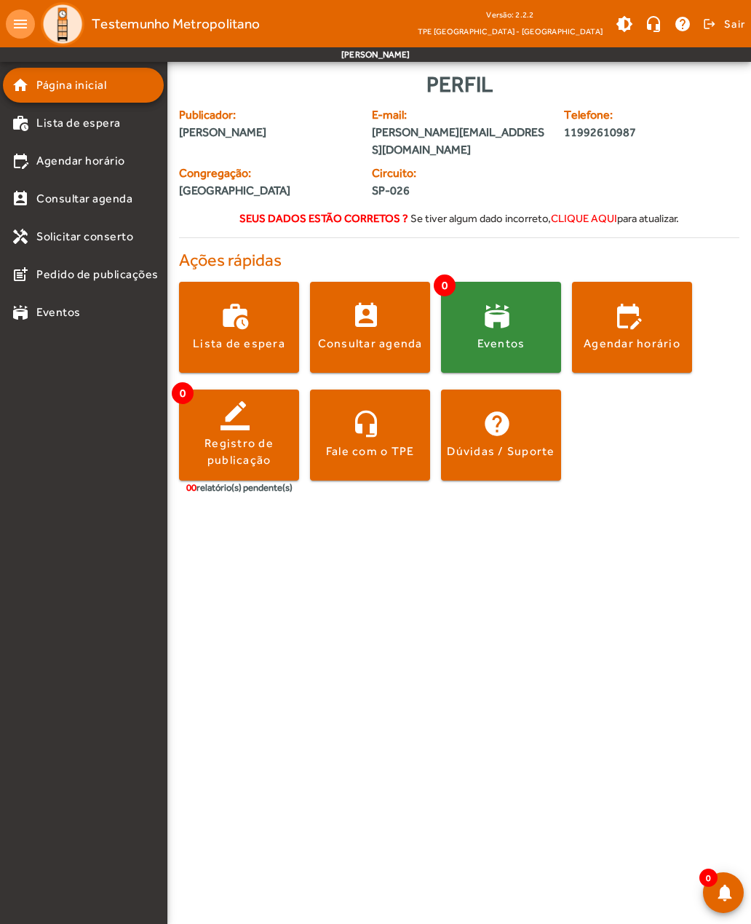
click at [635, 336] on div "Agendar horário" at bounding box center [632, 344] width 97 height 16
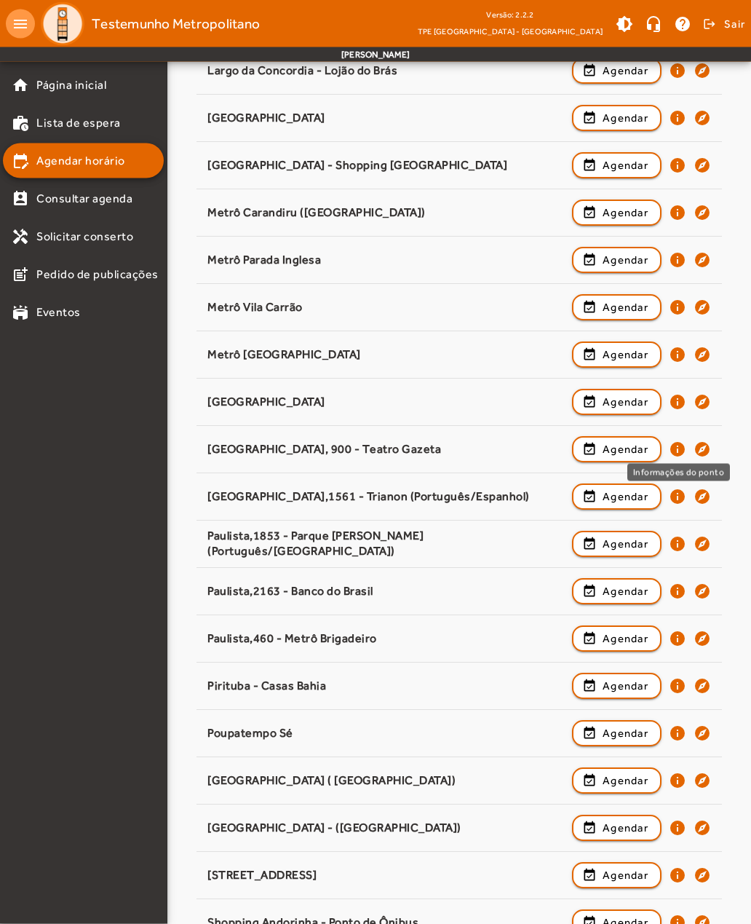
scroll to position [860, 0]
click at [678, 449] on mat-icon "info" at bounding box center [677, 448] width 17 height 17
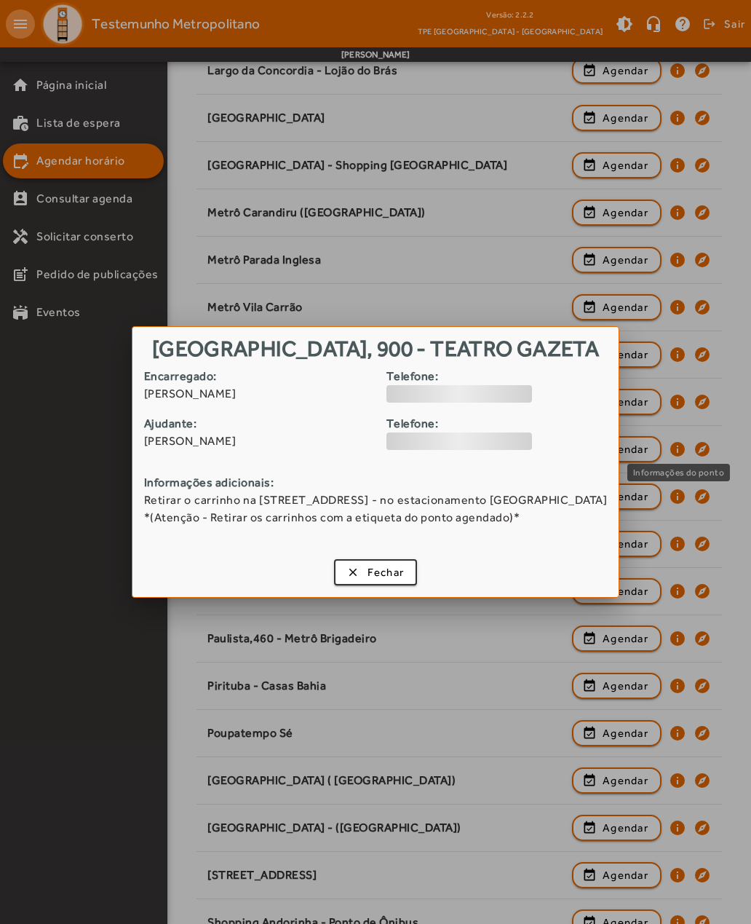
scroll to position [0, 0]
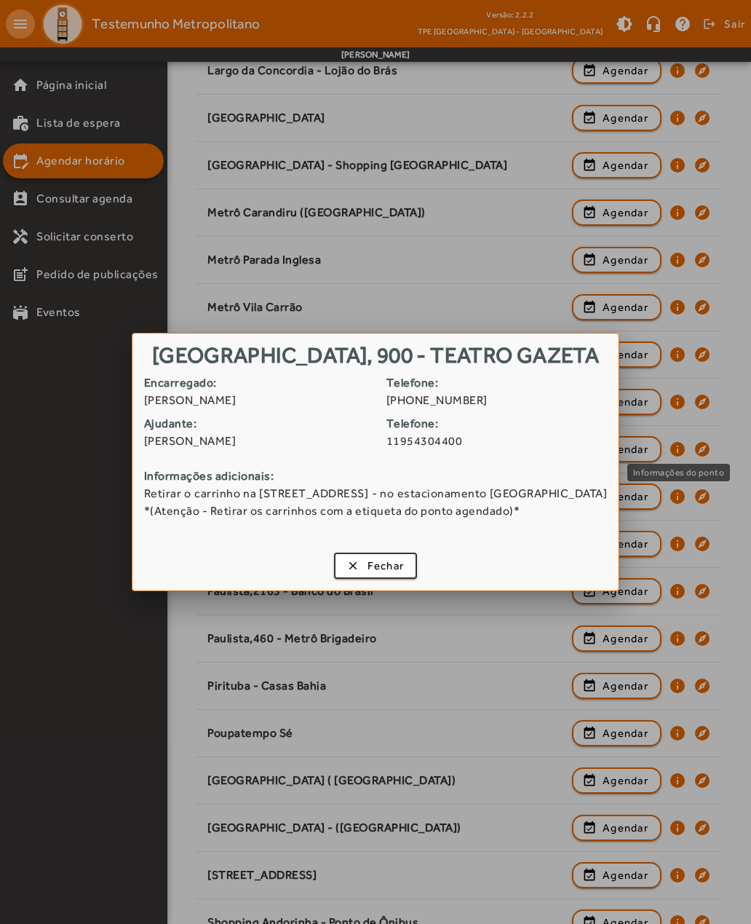
click at [383, 565] on span "Fechar" at bounding box center [386, 566] width 37 height 17
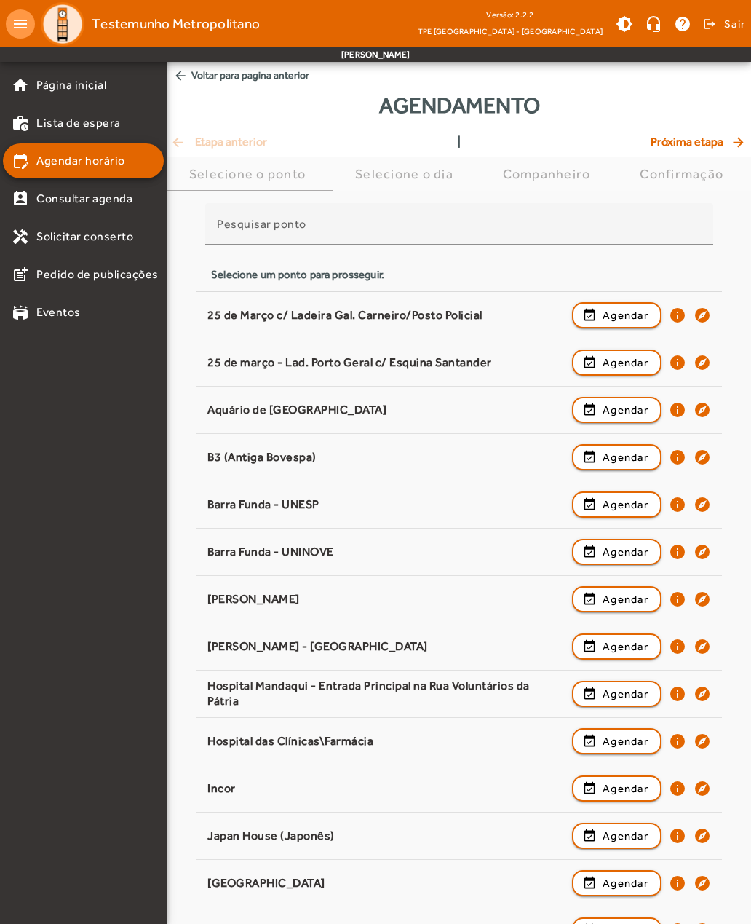
click at [400, 174] on div "Selecione o dia" at bounding box center [407, 174] width 104 height 15
click at [394, 181] on div "Selecione o dia" at bounding box center [407, 174] width 104 height 15
click at [405, 184] on span "Selecione o dia" at bounding box center [407, 174] width 104 height 35
click at [681, 595] on mat-icon "info" at bounding box center [677, 598] width 17 height 17
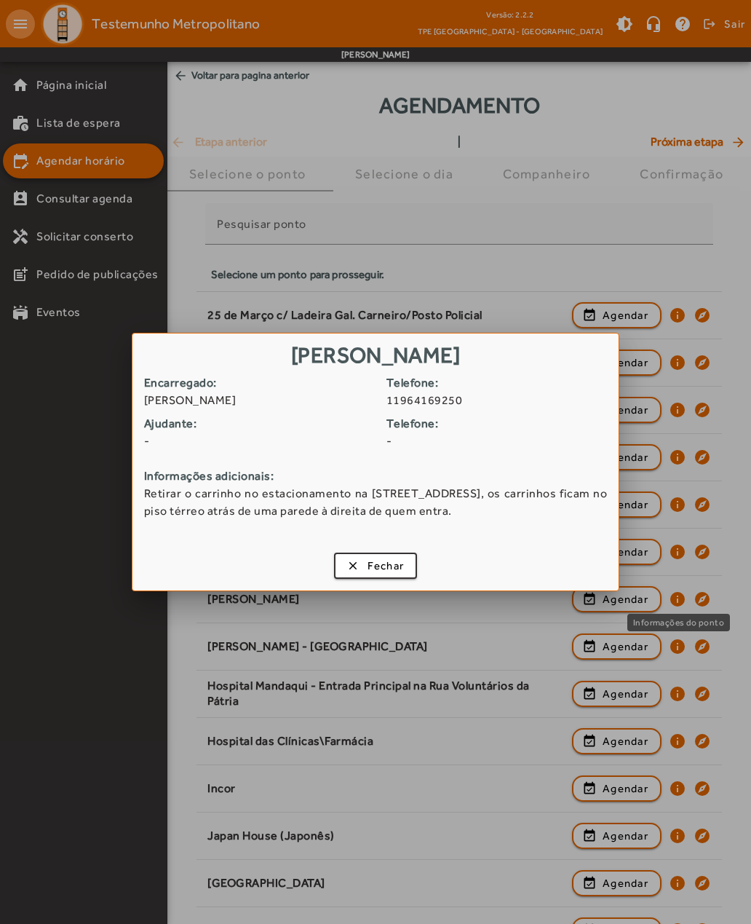
click at [388, 564] on span "Fechar" at bounding box center [386, 566] width 37 height 17
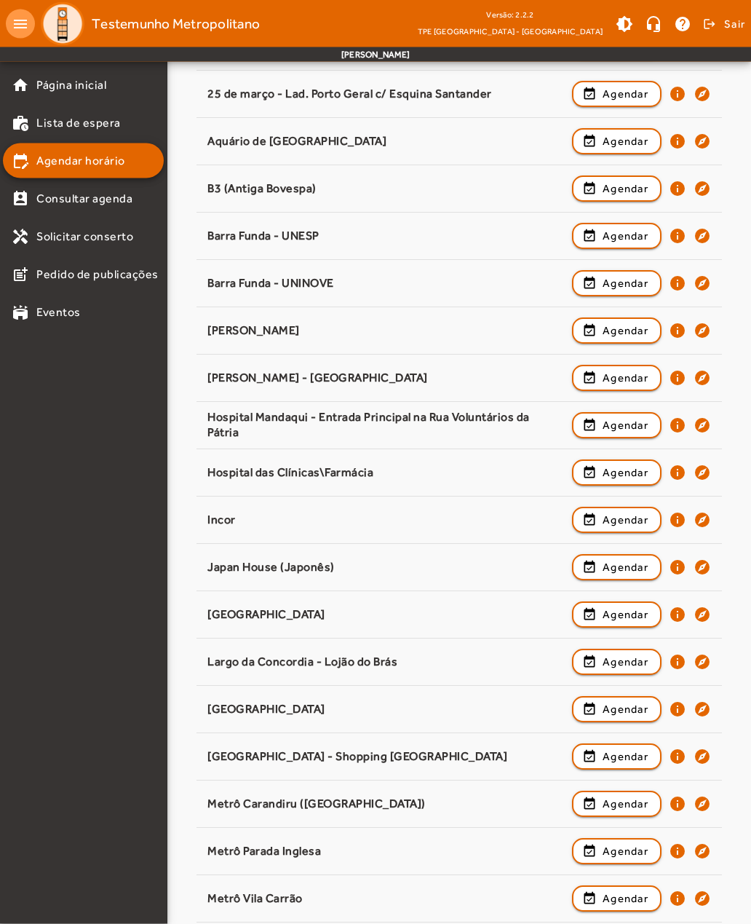
scroll to position [269, 0]
click at [681, 753] on mat-icon "info" at bounding box center [677, 756] width 17 height 17
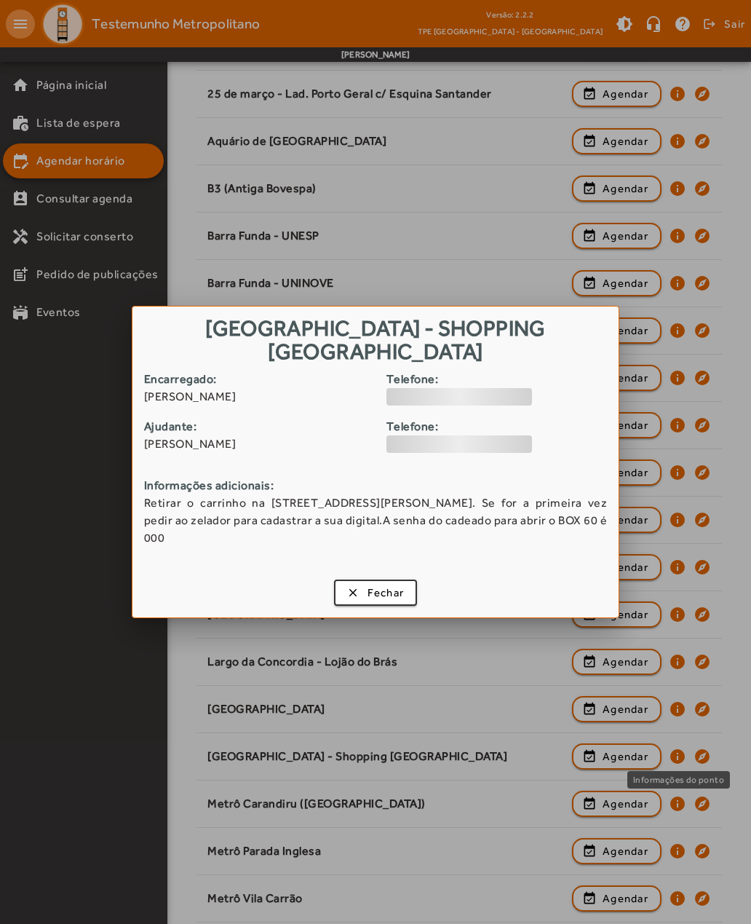
scroll to position [0, 0]
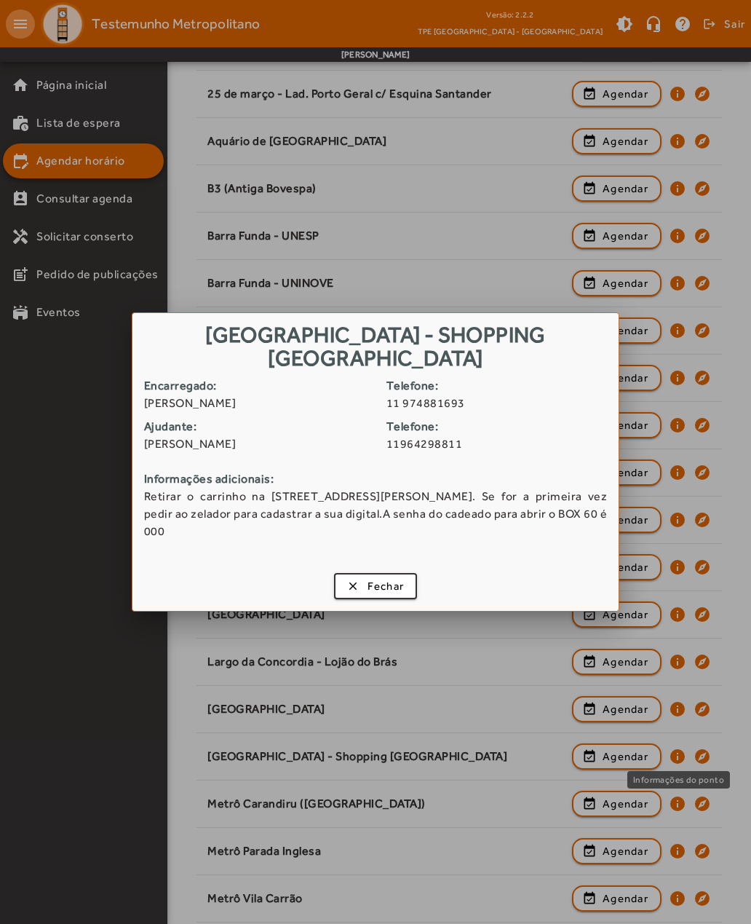
click at [381, 579] on span "Fechar" at bounding box center [386, 586] width 37 height 17
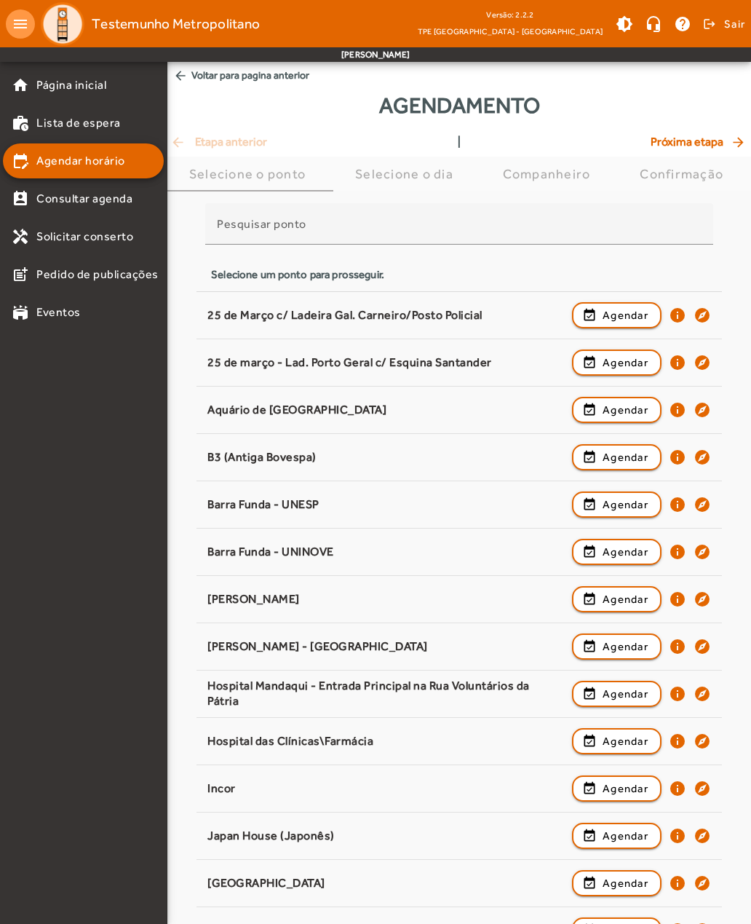
scroll to position [269, 0]
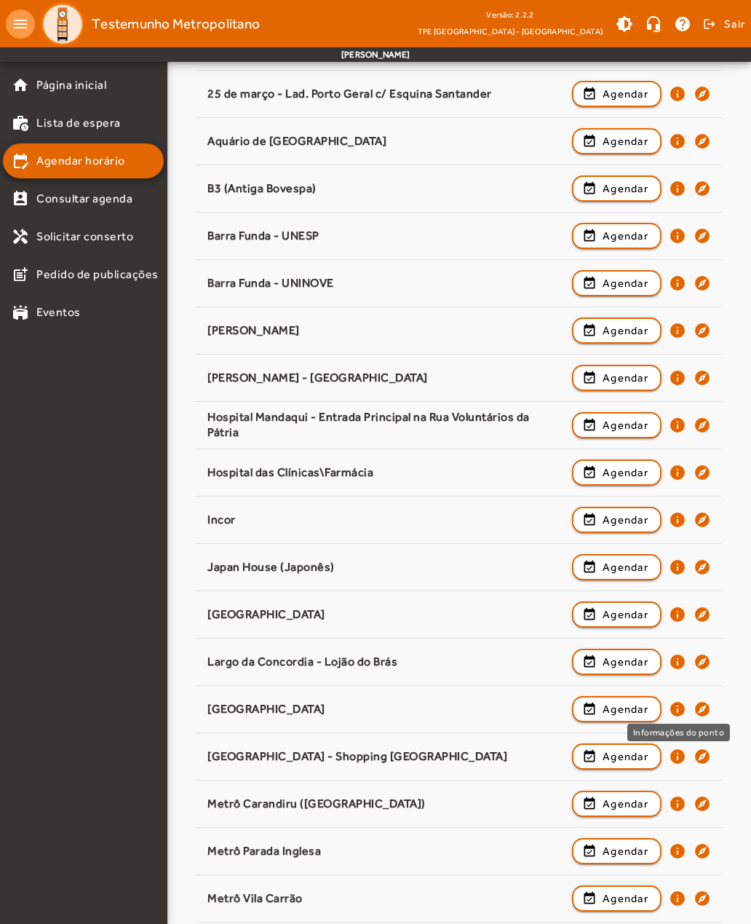
click at [678, 706] on mat-icon "info" at bounding box center [677, 708] width 17 height 17
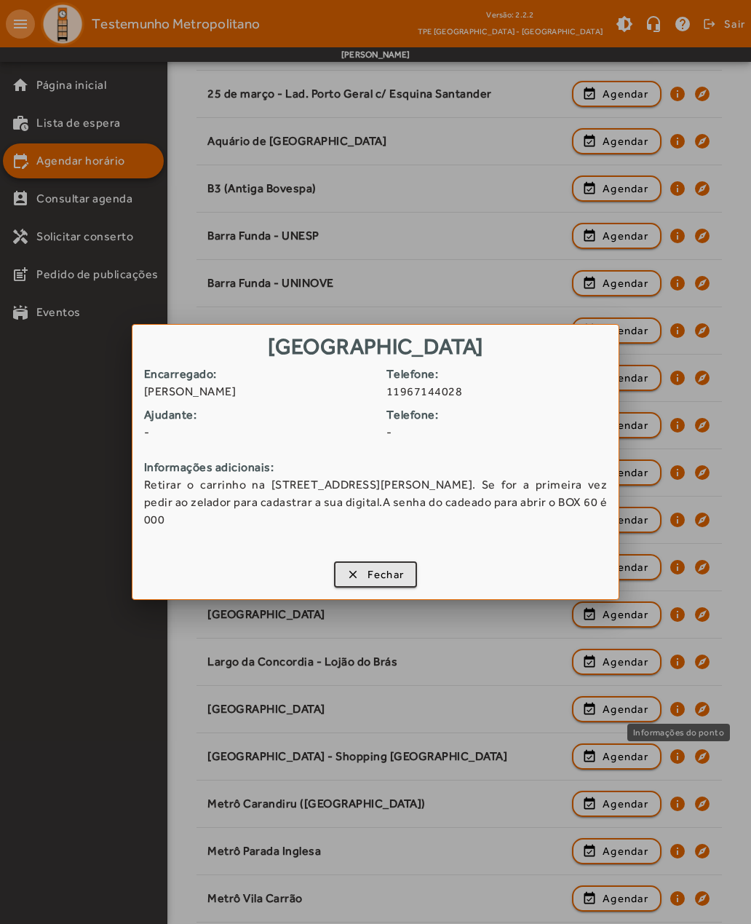
click at [384, 576] on span "Fechar" at bounding box center [386, 574] width 37 height 17
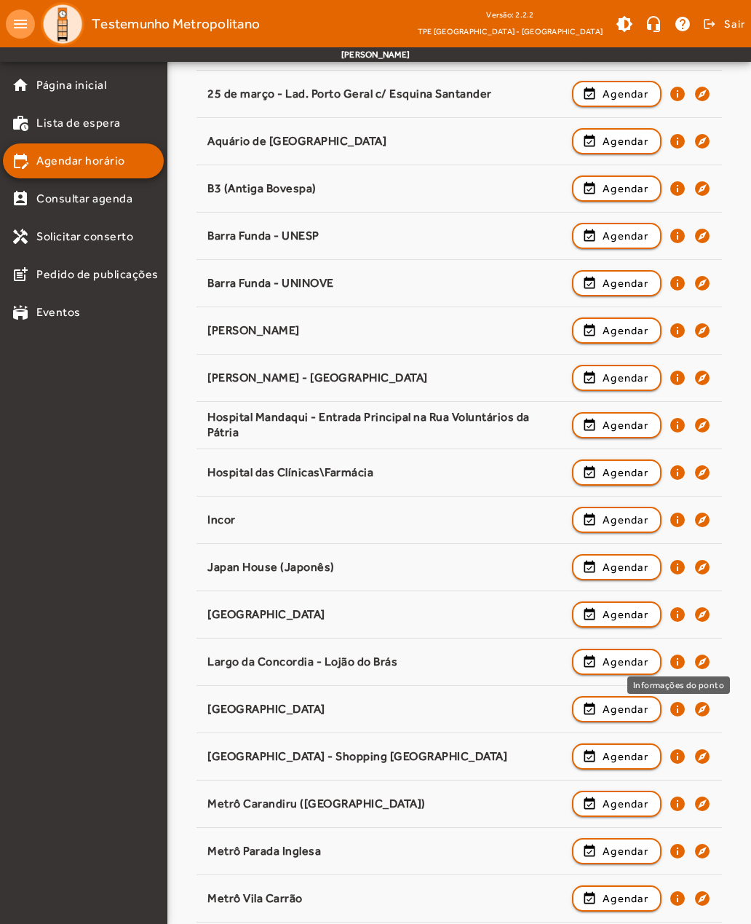
click at [678, 661] on mat-icon "info" at bounding box center [677, 661] width 17 height 17
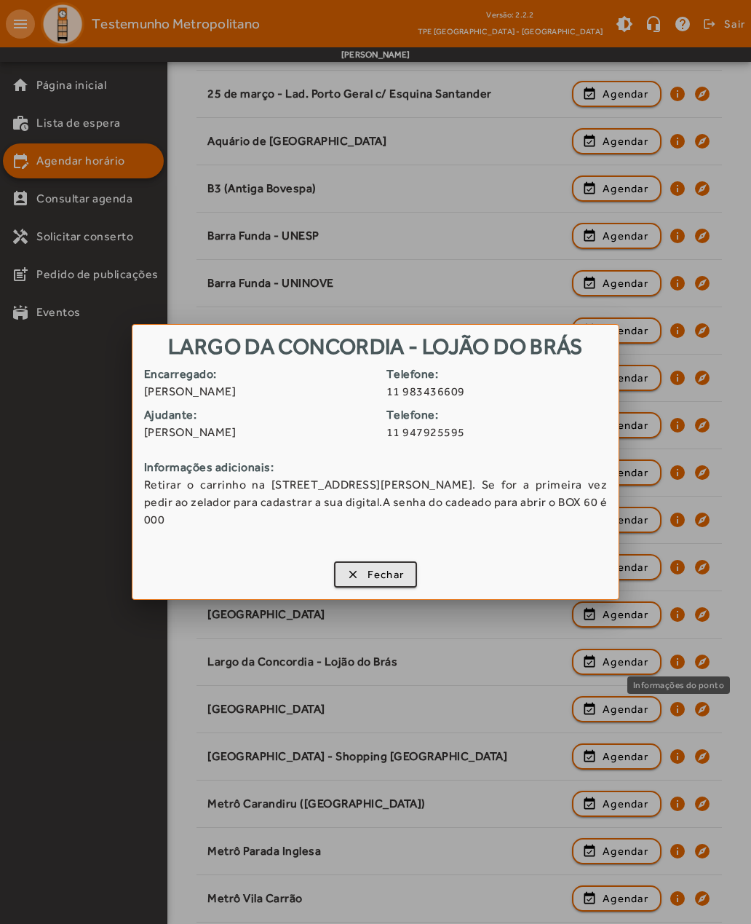
click at [394, 574] on span "Fechar" at bounding box center [386, 574] width 37 height 17
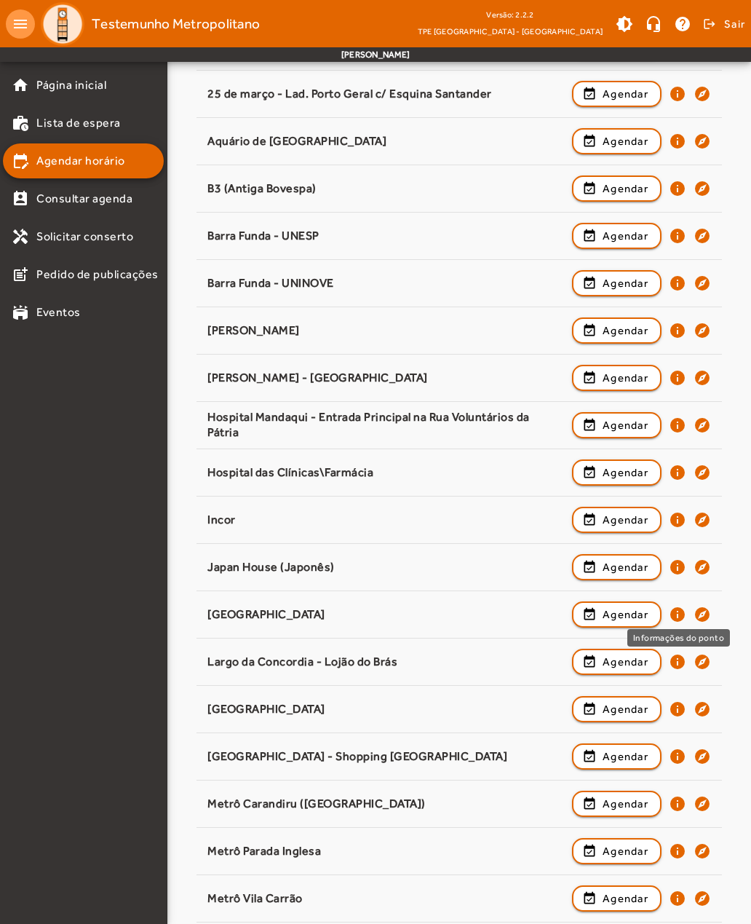
click at [678, 615] on mat-icon "info" at bounding box center [677, 614] width 17 height 17
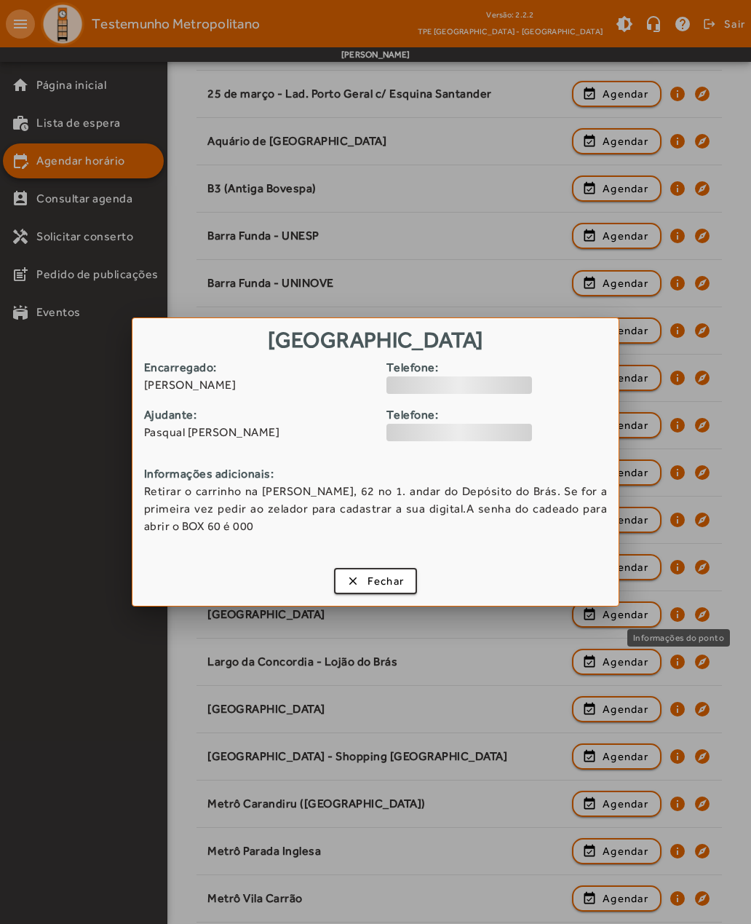
scroll to position [0, 0]
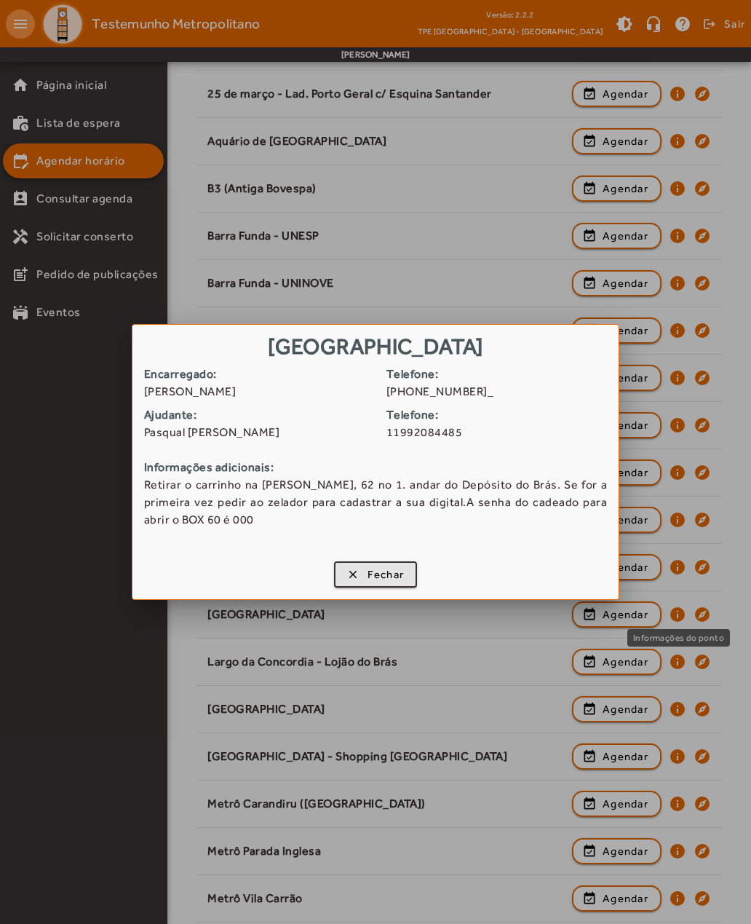
click at [389, 577] on span "Fechar" at bounding box center [386, 574] width 37 height 17
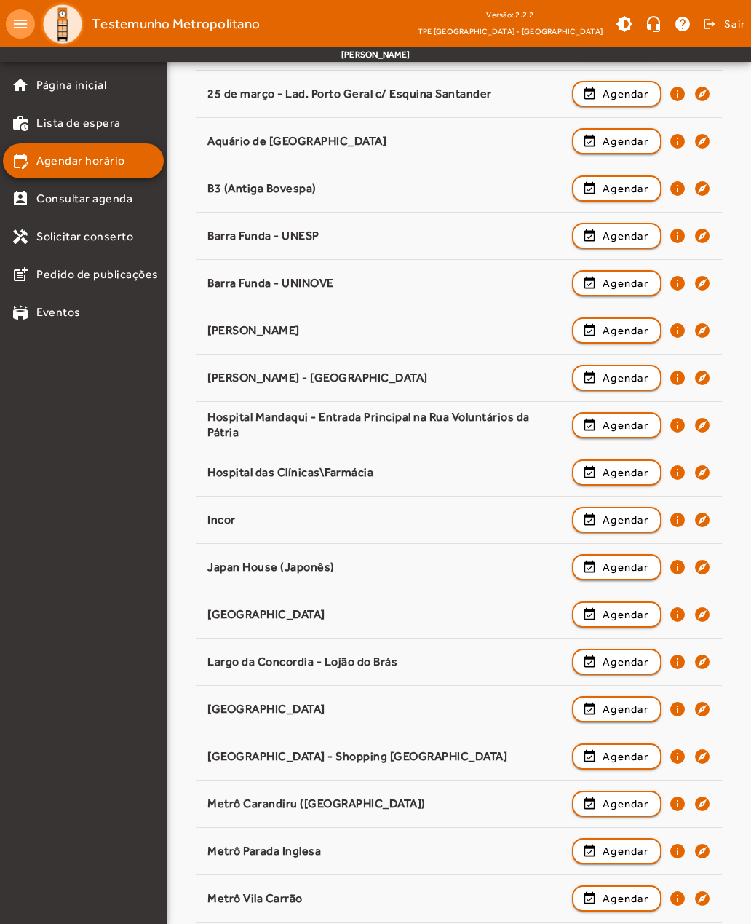
click at [678, 569] on mat-icon "info" at bounding box center [677, 566] width 17 height 17
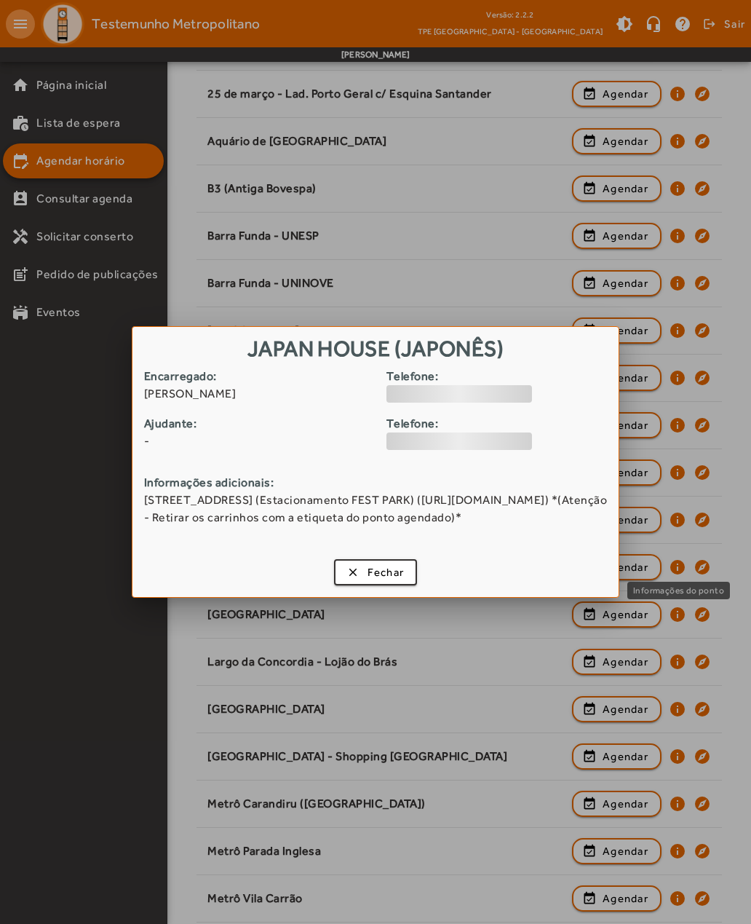
scroll to position [0, 0]
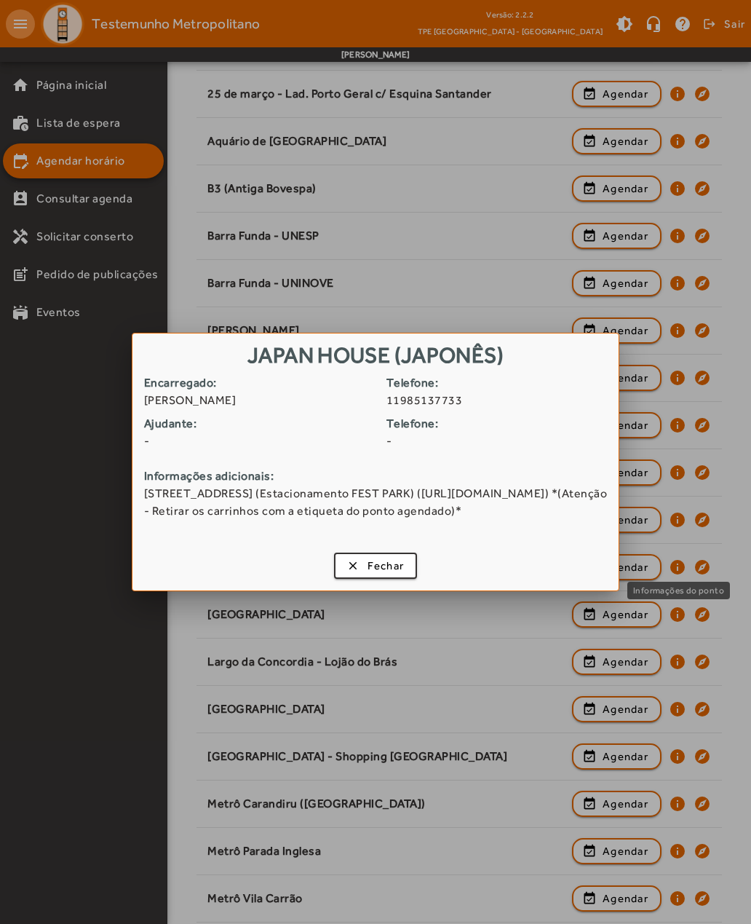
click at [395, 570] on span "Fechar" at bounding box center [386, 566] width 37 height 17
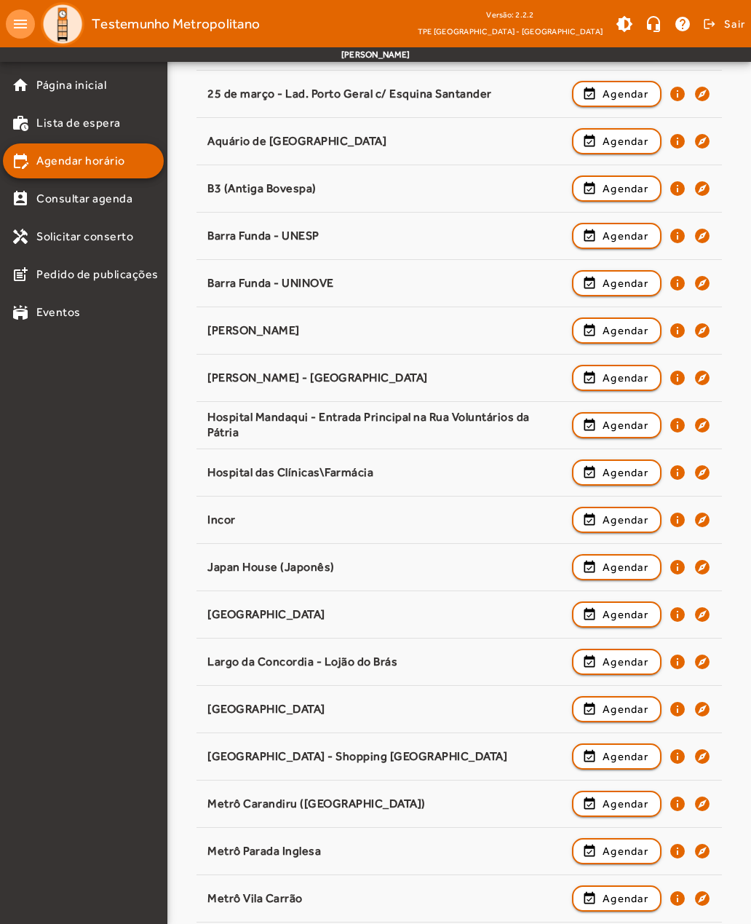
scroll to position [269, 0]
click at [745, 25] on span "Sair" at bounding box center [734, 23] width 21 height 23
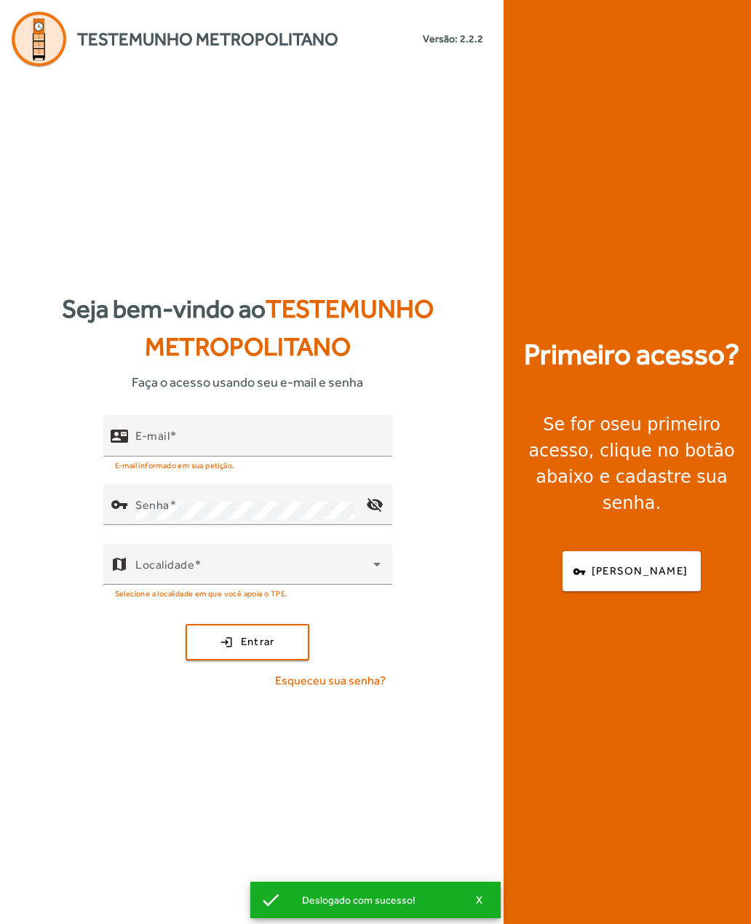
scroll to position [47, 0]
